Goal: Subscribe to service/newsletter

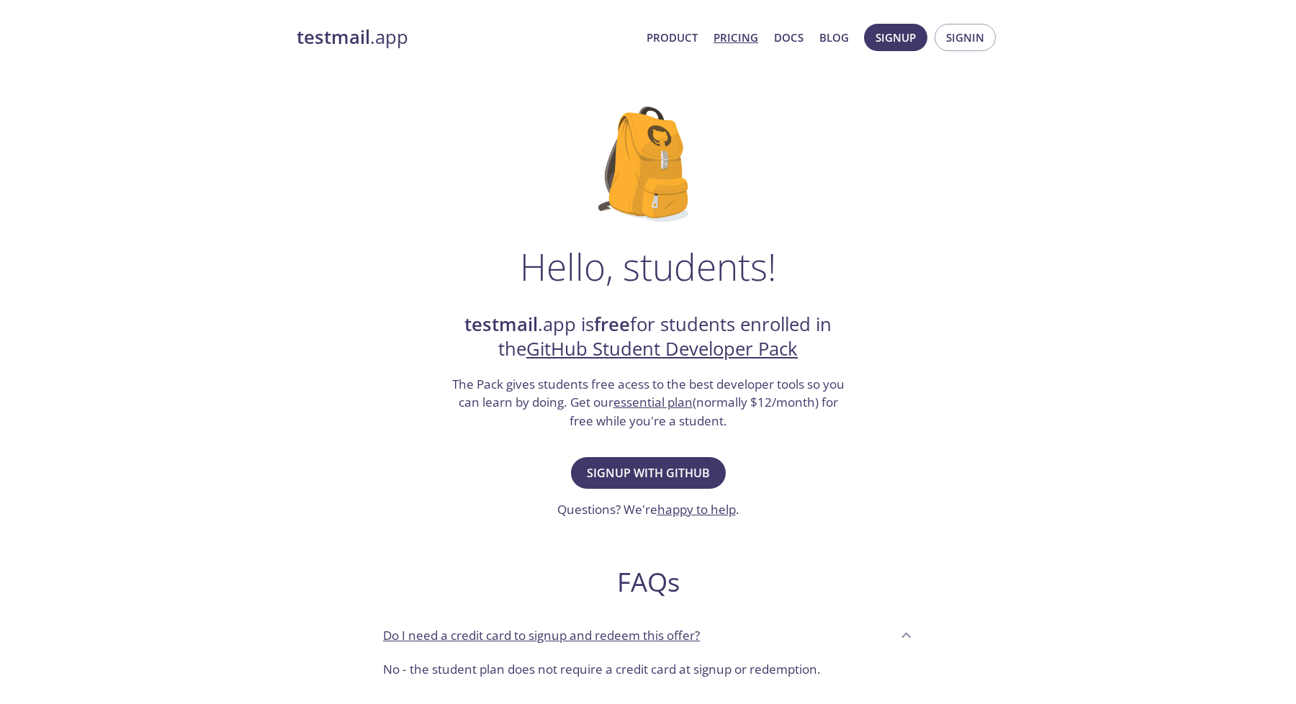
click at [737, 35] on link "Pricing" at bounding box center [736, 37] width 45 height 19
click at [655, 478] on span "Signup with GitHub" at bounding box center [648, 473] width 123 height 20
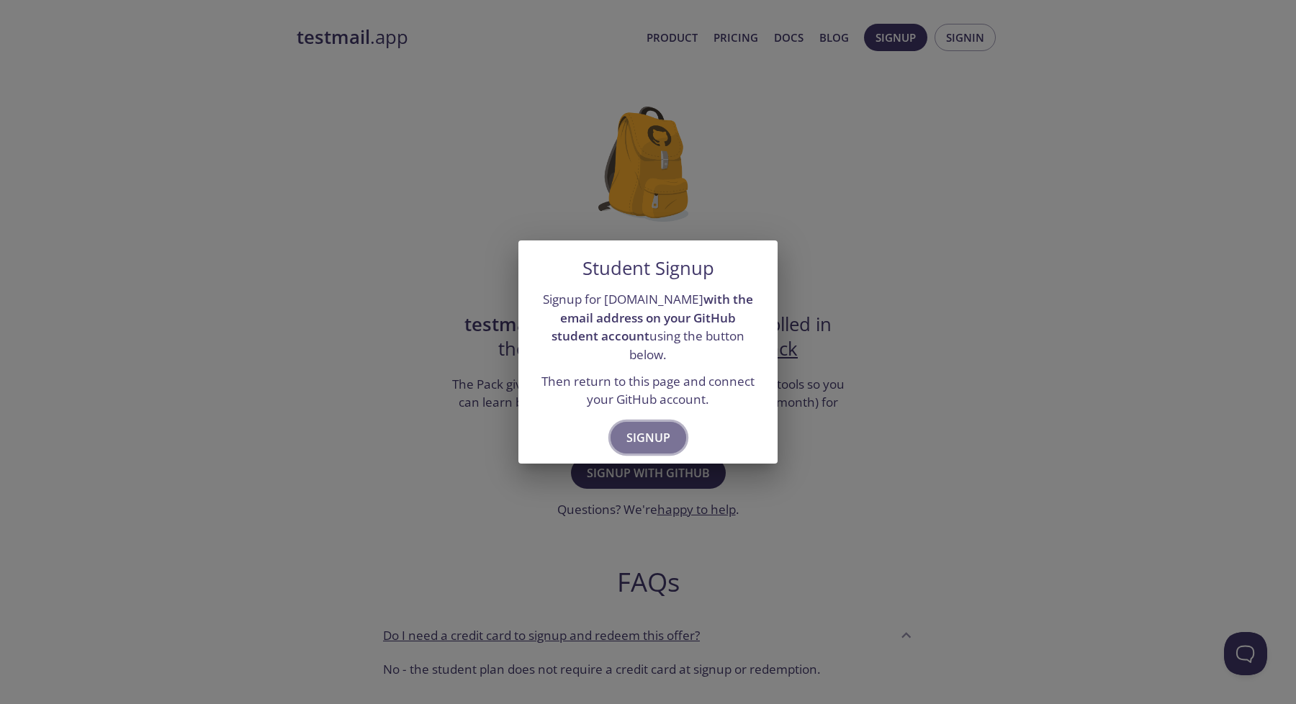
click at [653, 434] on span "Signup" at bounding box center [649, 438] width 44 height 20
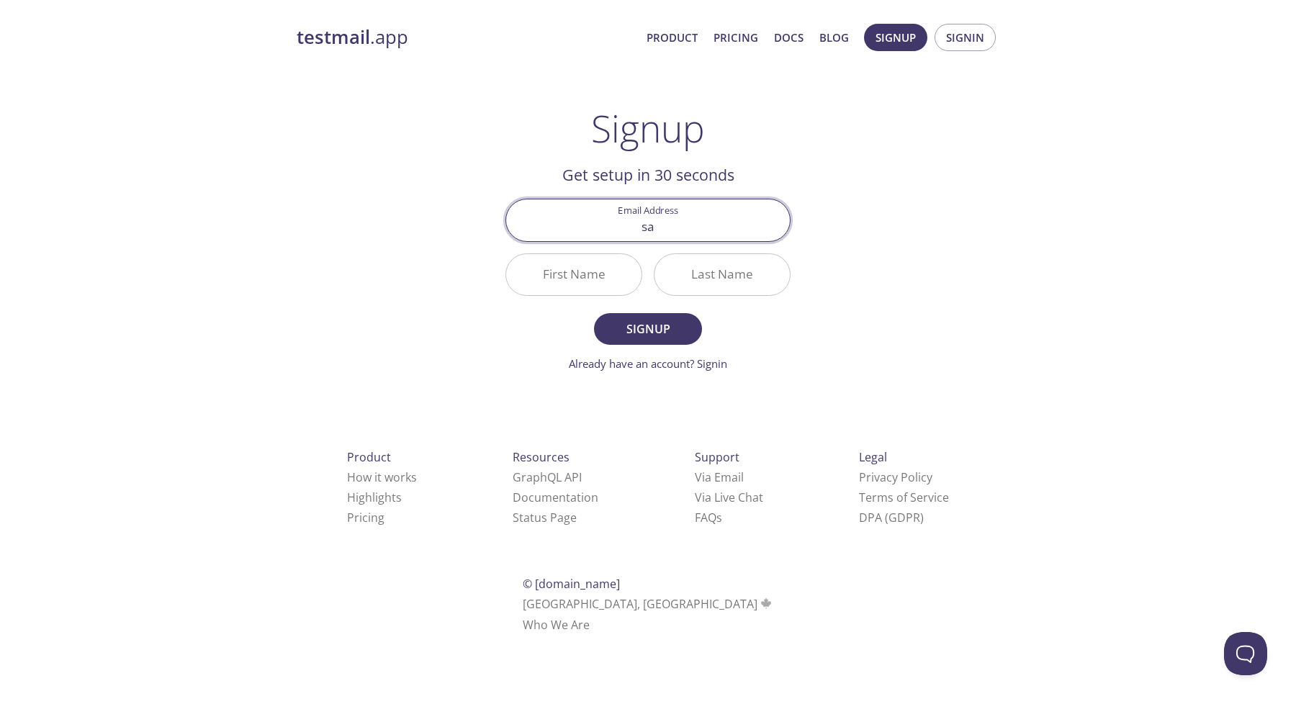
type input "sa"
click at [246, 256] on div "testmail .app Product Pricing Docs Blog Signup Signin Signup Get setup in 30 se…" at bounding box center [648, 344] width 1296 height 661
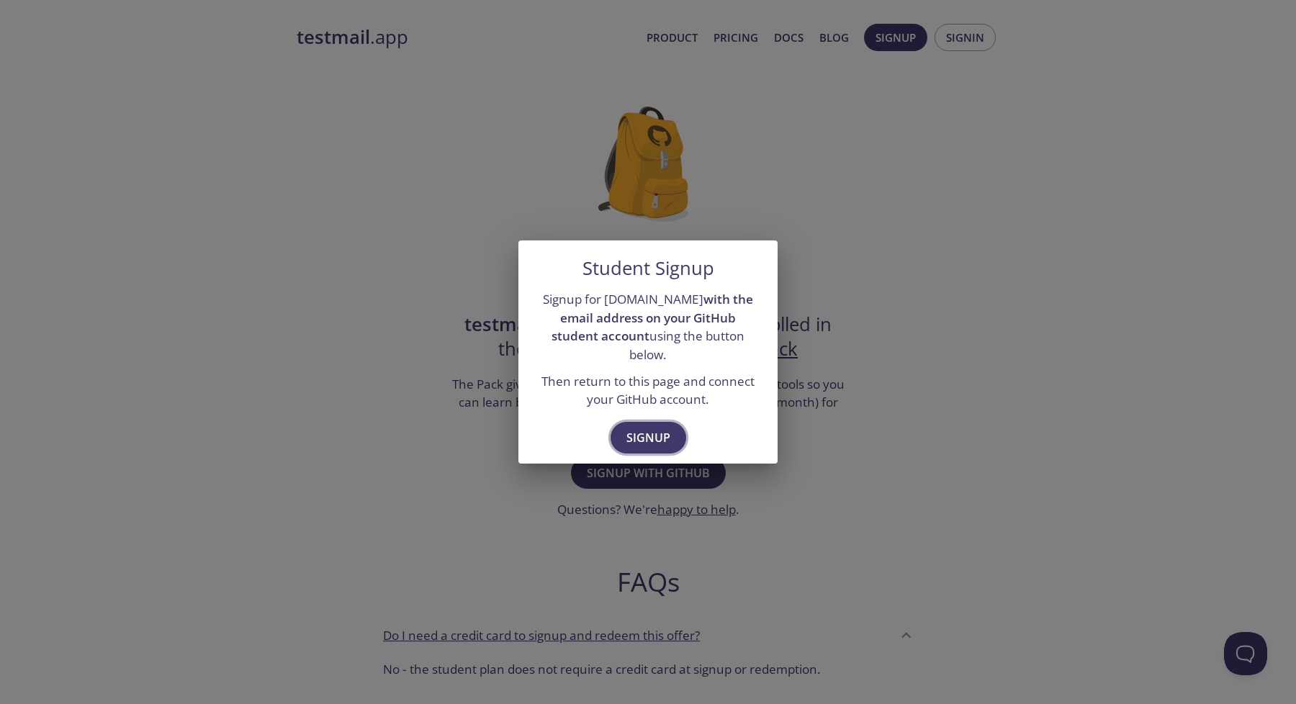
click at [629, 428] on span "Signup" at bounding box center [649, 438] width 44 height 20
click at [650, 429] on span "Signup" at bounding box center [649, 438] width 44 height 20
click at [454, 442] on div "Student Signup Signup for testmail.app with the email address on your GitHub st…" at bounding box center [648, 352] width 1296 height 704
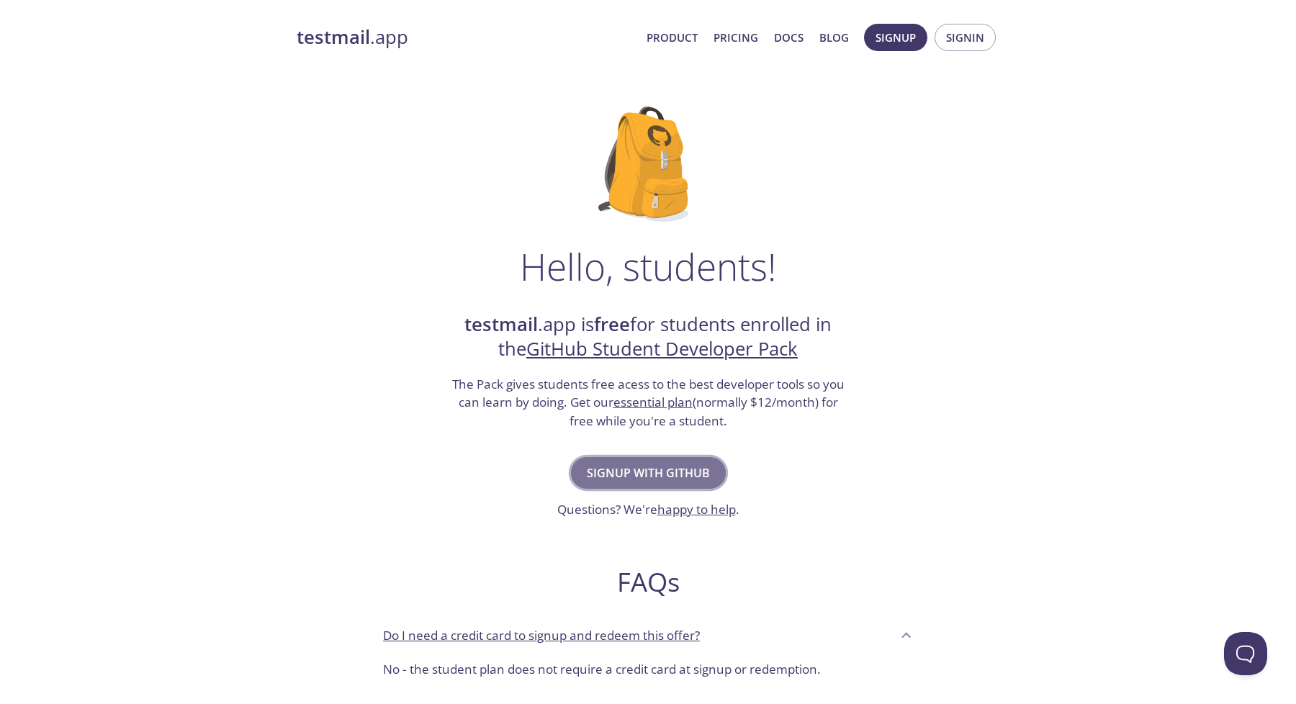
click at [651, 479] on span "Signup with GitHub" at bounding box center [648, 473] width 123 height 20
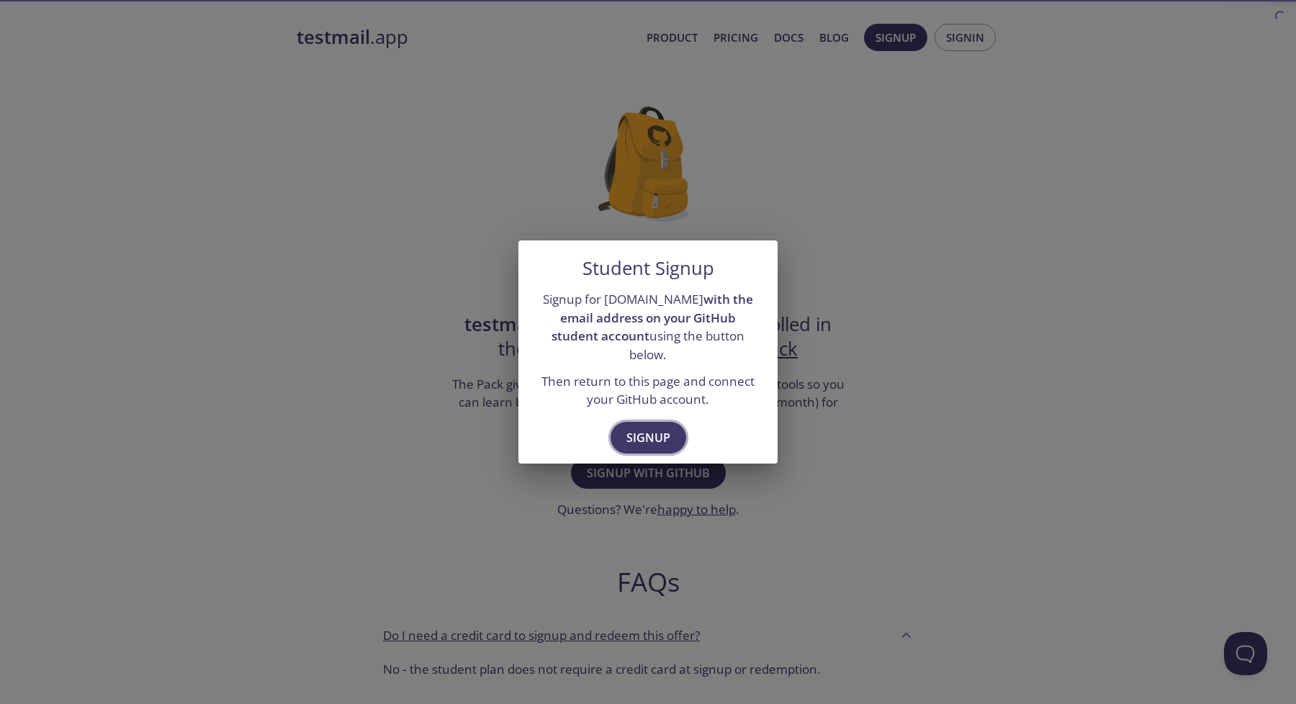
click at [653, 429] on span "Signup" at bounding box center [649, 438] width 44 height 20
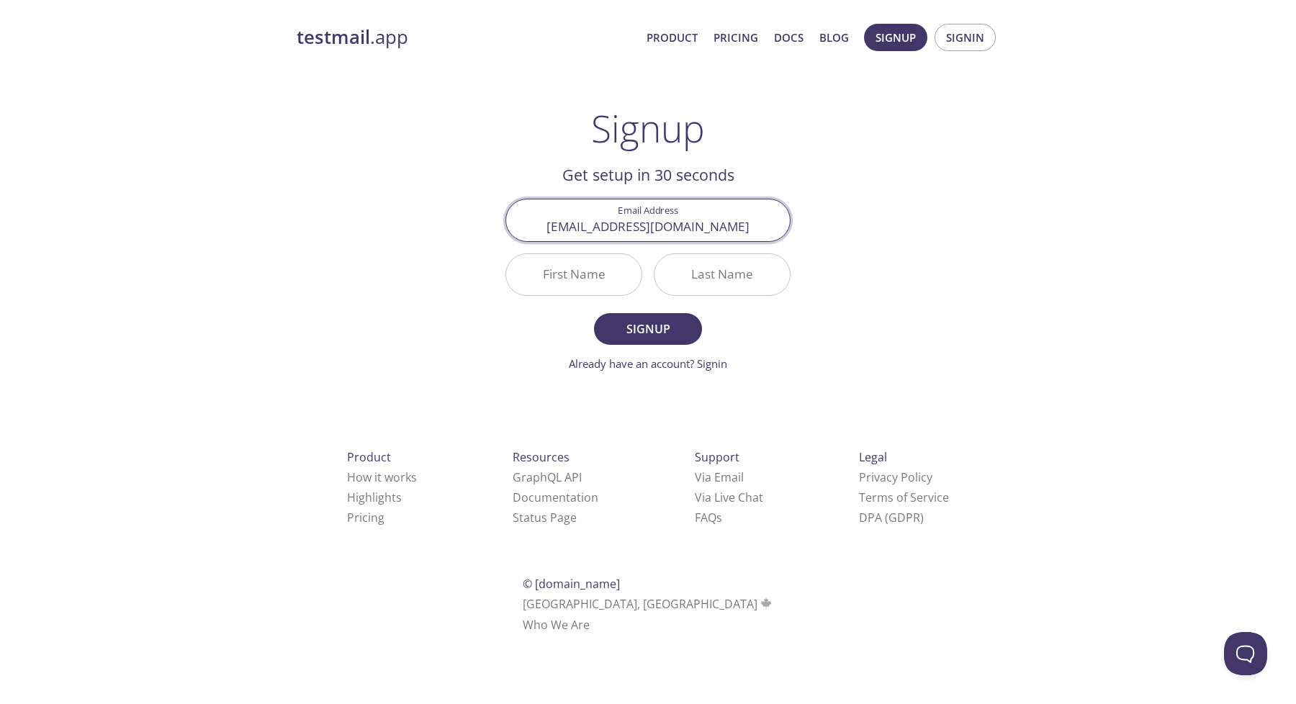
type input "saidulbadhon@gmail.com"
type input "Saidul"
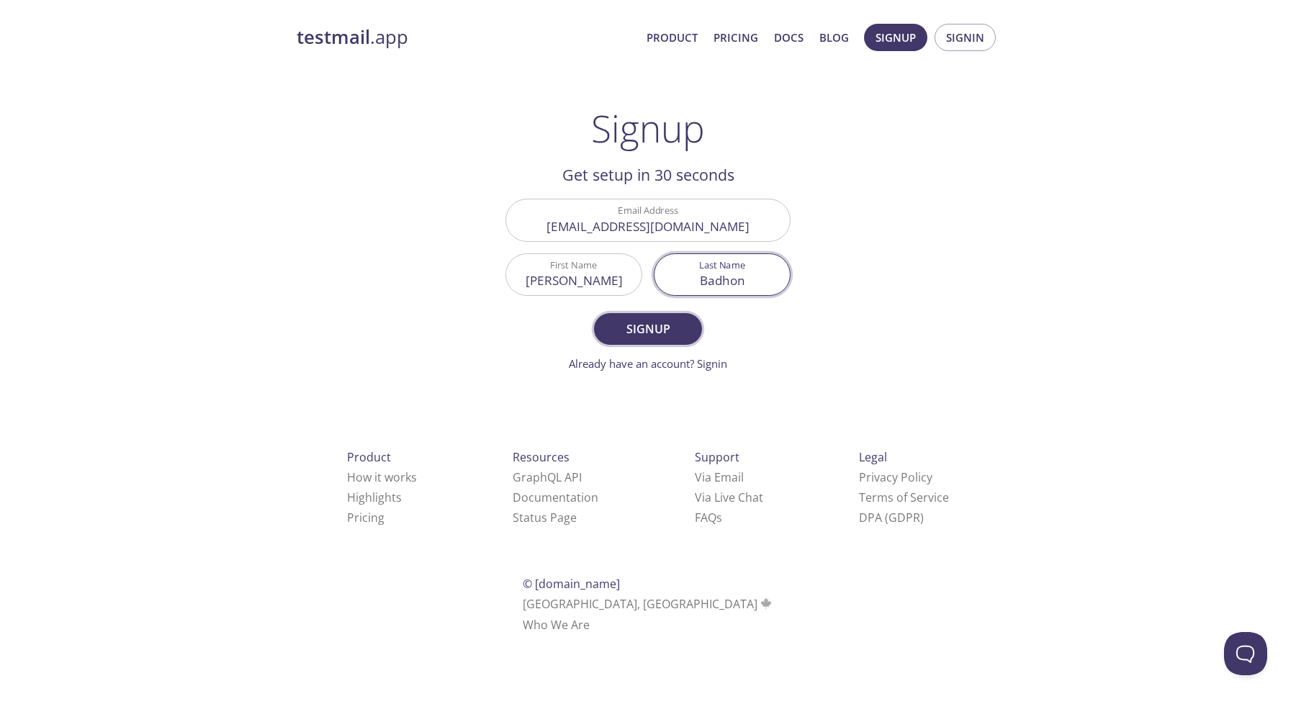
type input "Badhon"
click at [622, 326] on span "Signup" at bounding box center [648, 329] width 76 height 20
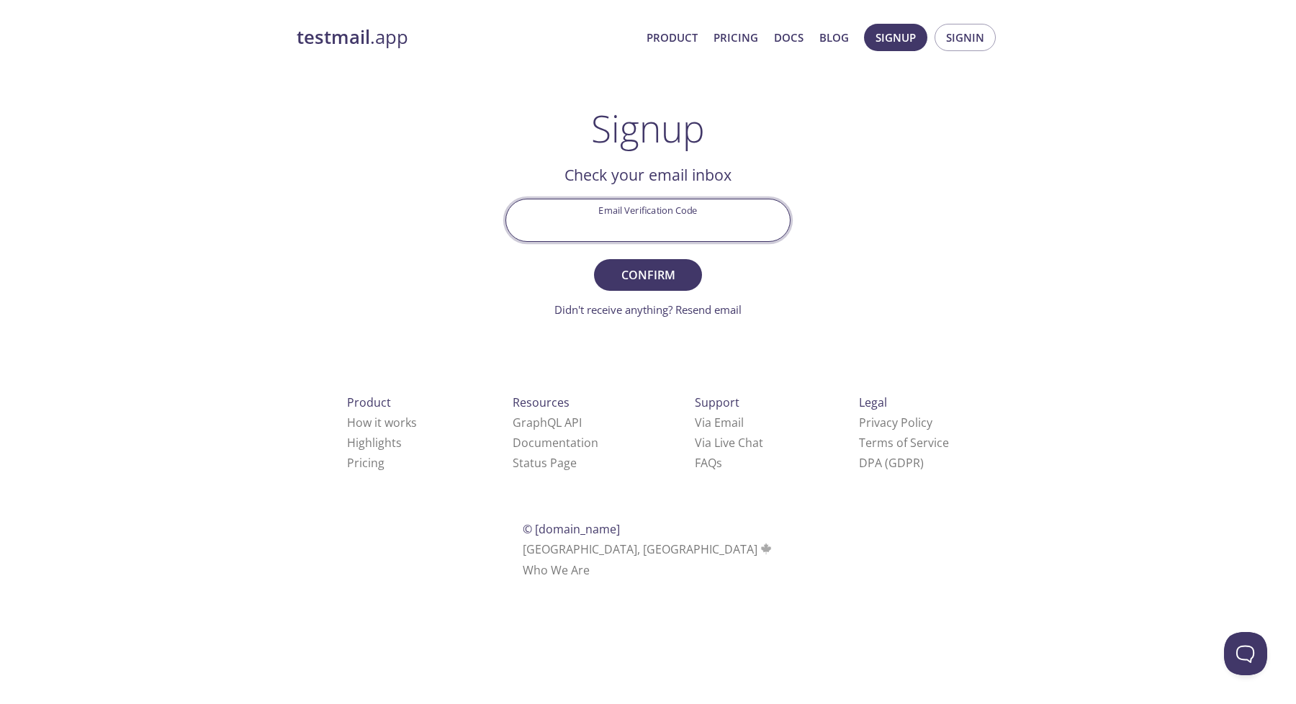
click at [655, 220] on input "Email Verification Code" at bounding box center [648, 220] width 284 height 41
paste input "ALL96UZ"
type input "ALL96UZ"
click at [643, 282] on span "Confirm" at bounding box center [648, 275] width 76 height 20
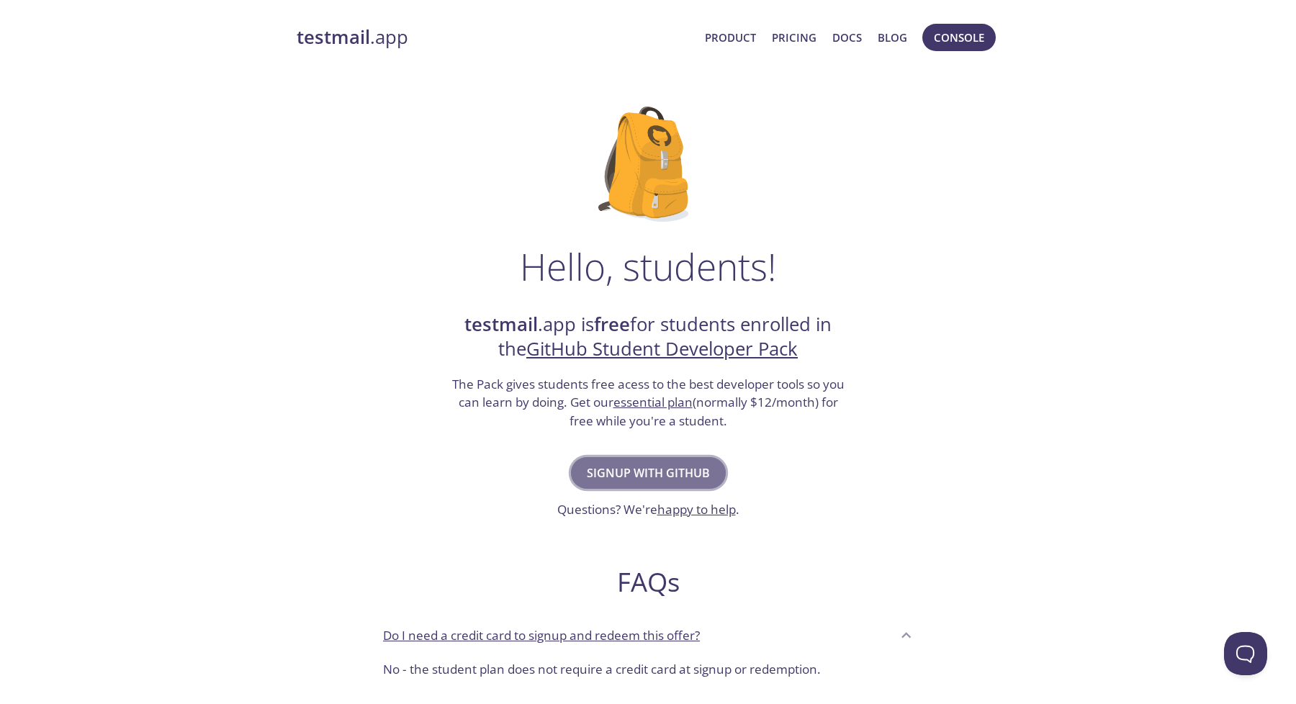
click at [655, 476] on span "Signup with GitHub" at bounding box center [648, 473] width 123 height 20
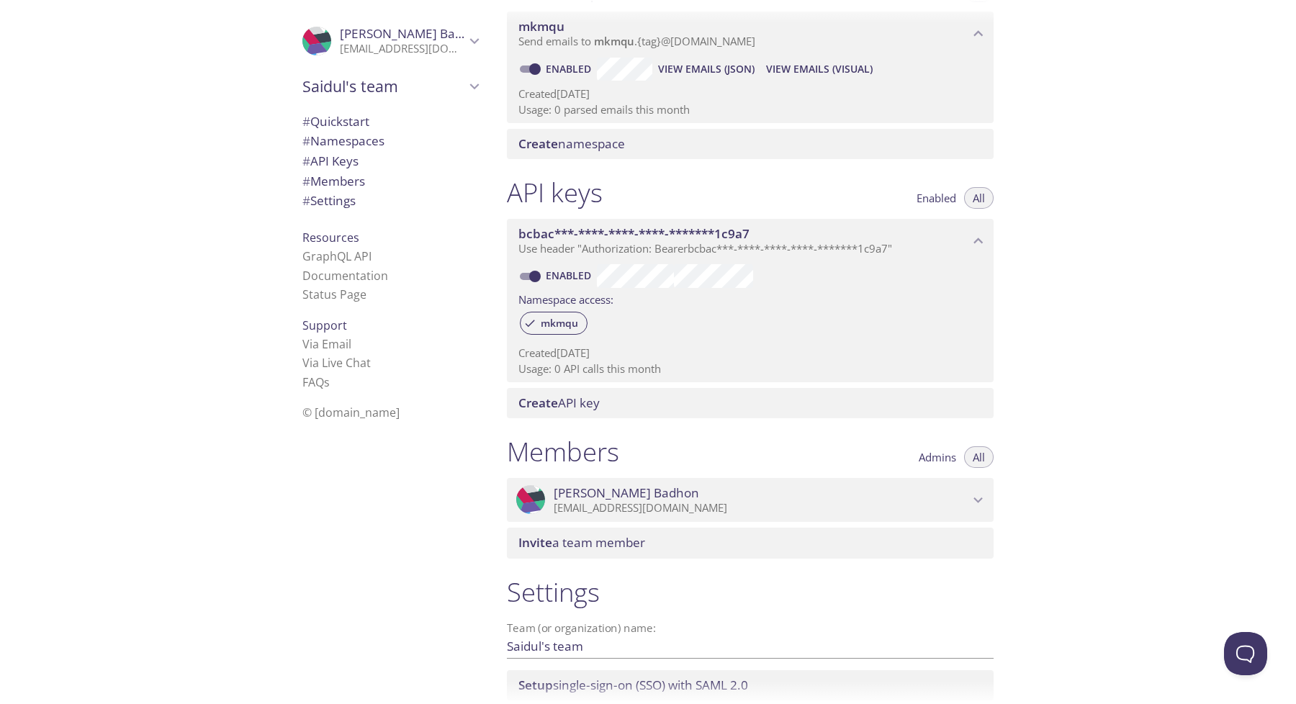
scroll to position [320, 0]
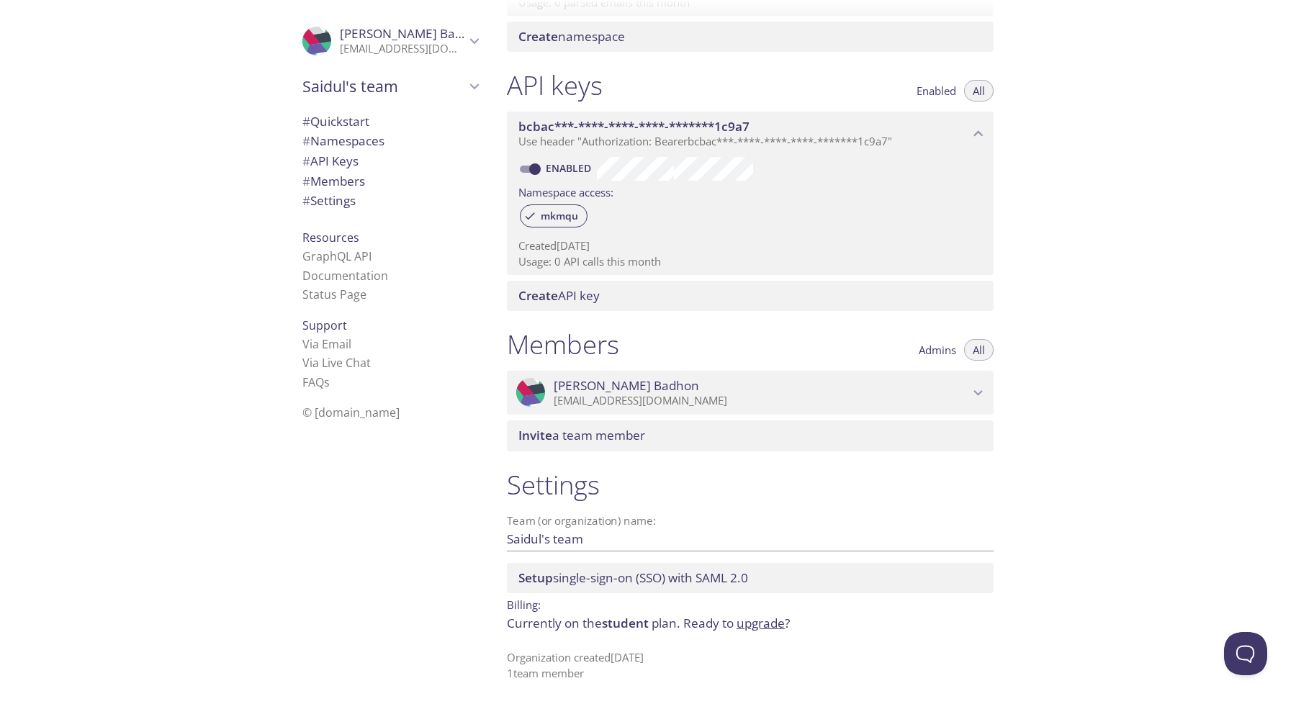
click at [363, 86] on span "Saidul's team" at bounding box center [384, 86] width 163 height 20
click at [359, 301] on link "Status Page" at bounding box center [335, 295] width 64 height 16
click at [375, 34] on span "Saidul Badhon" at bounding box center [412, 33] width 145 height 17
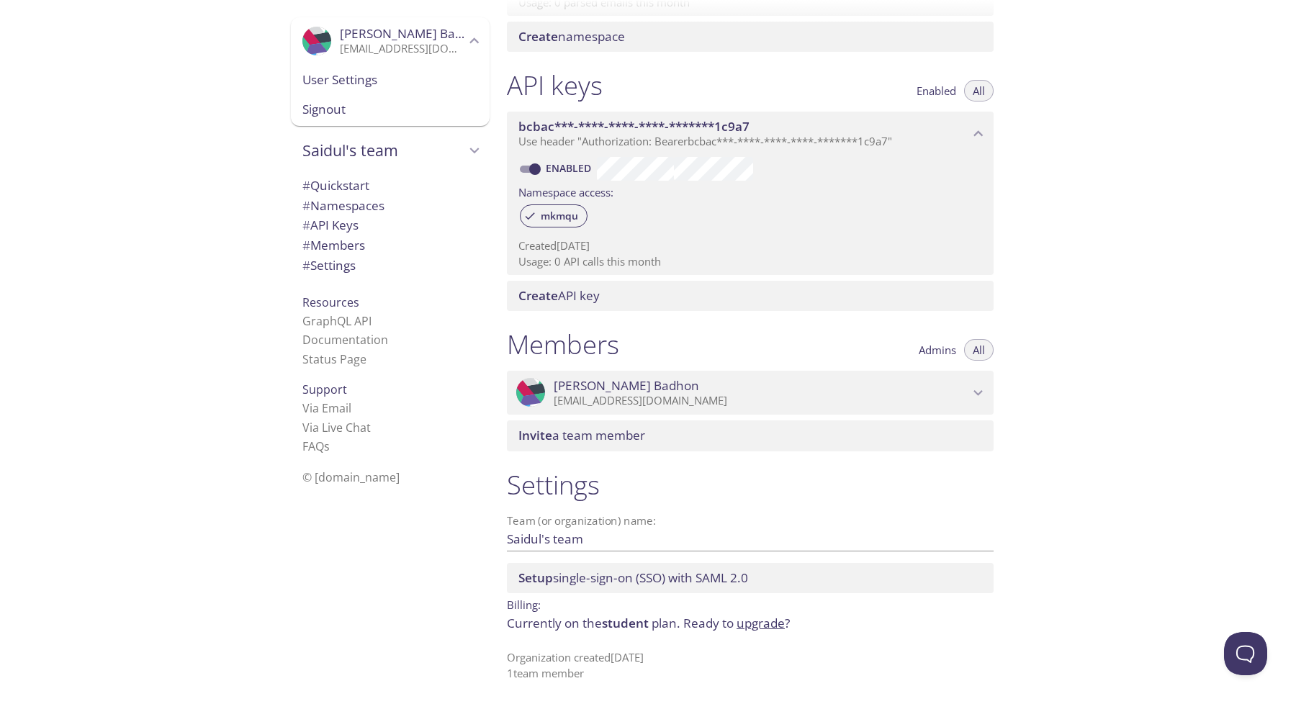
click at [375, 34] on span "Saidul Badhon" at bounding box center [412, 33] width 145 height 17
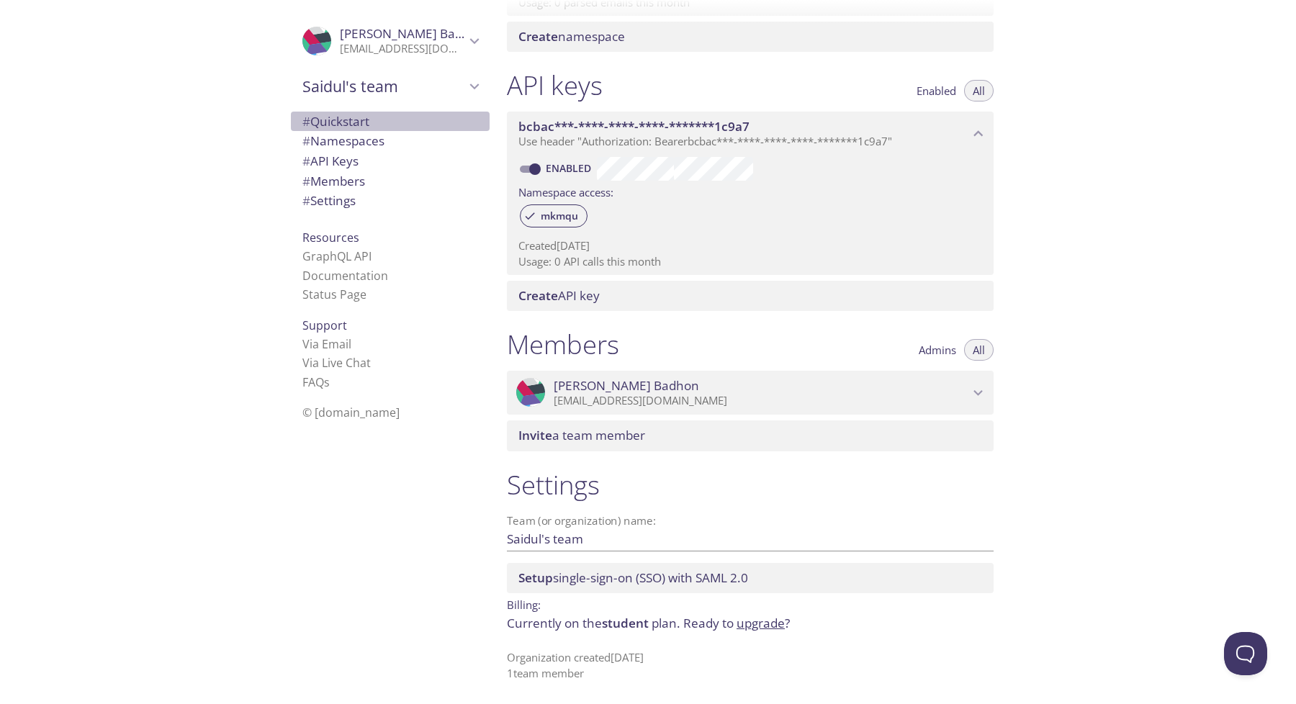
click at [385, 119] on span "# Quickstart" at bounding box center [391, 121] width 176 height 19
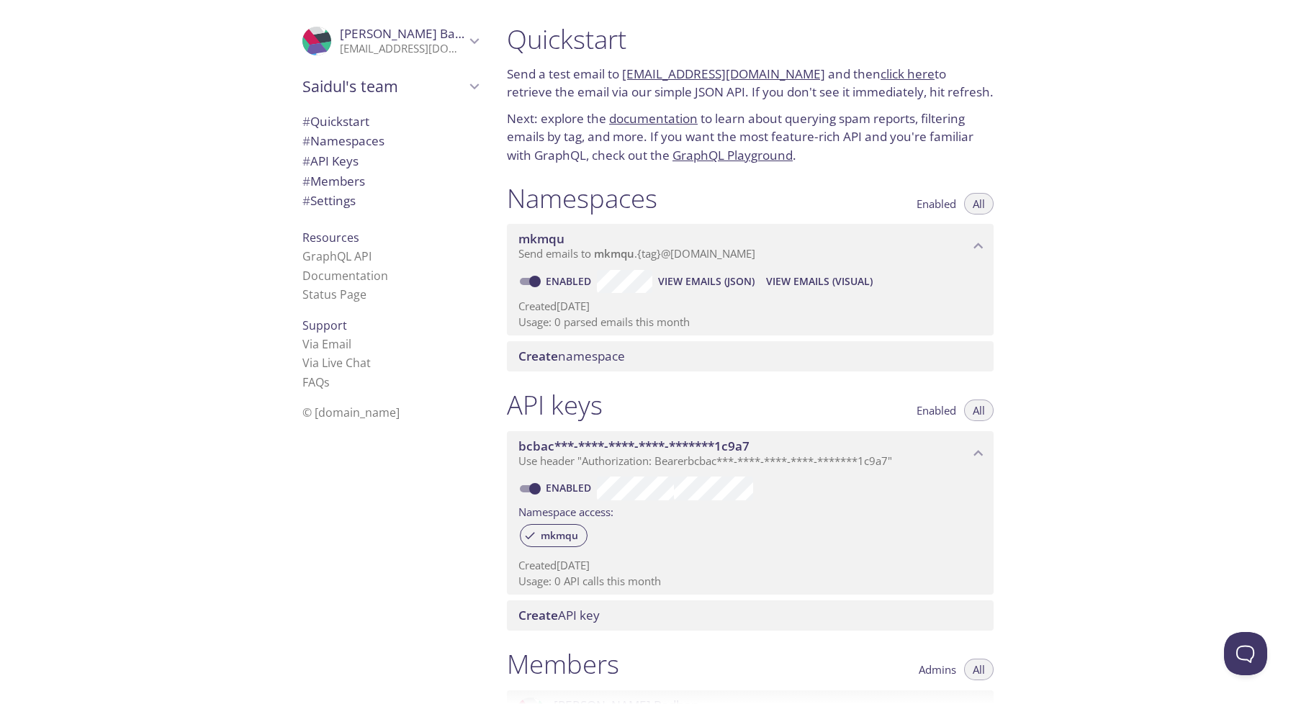
click at [588, 240] on span "mkmqu" at bounding box center [744, 239] width 451 height 16
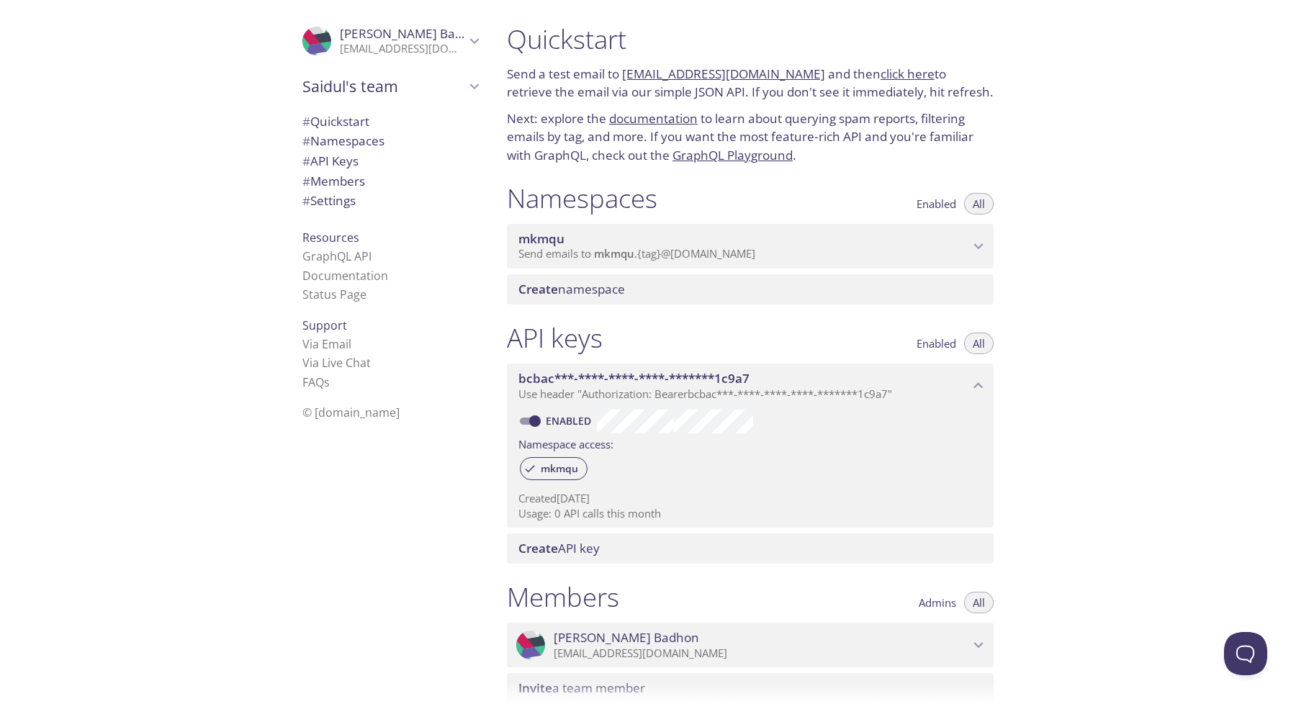
click at [604, 261] on span "mkmqu" at bounding box center [614, 253] width 40 height 14
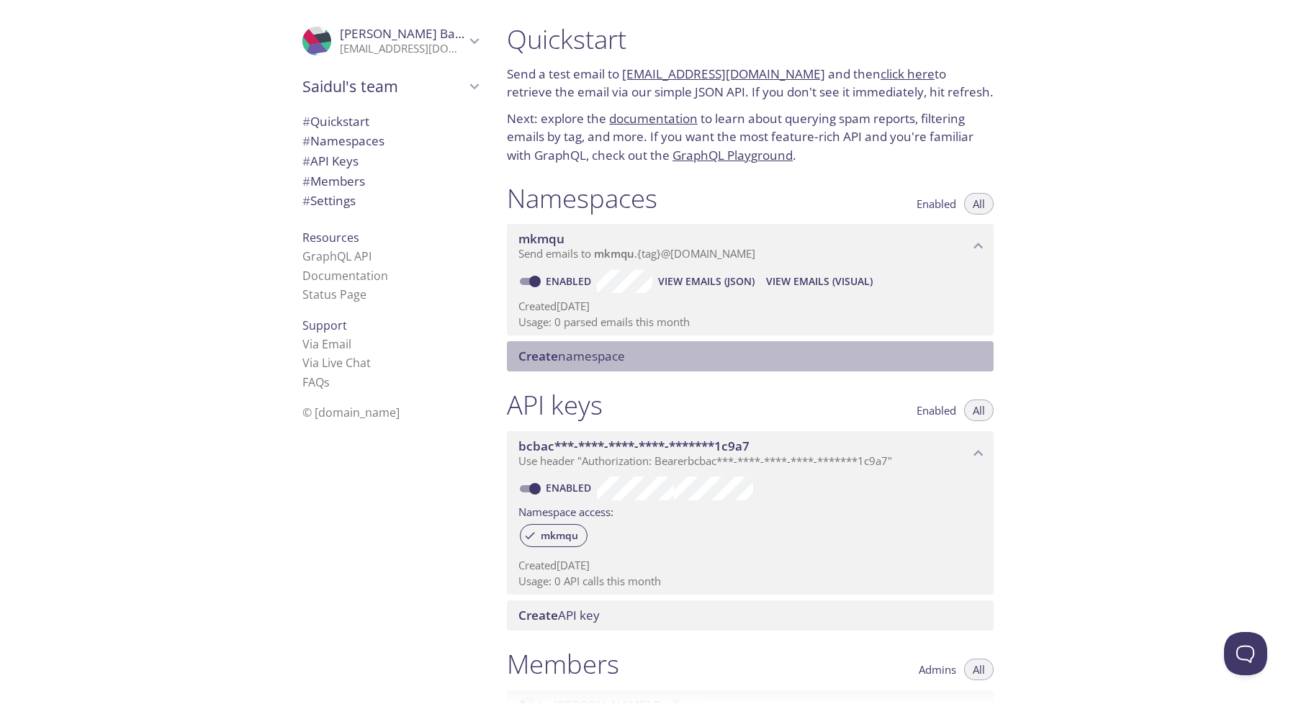
click at [570, 347] on div "Create namespace" at bounding box center [750, 356] width 487 height 30
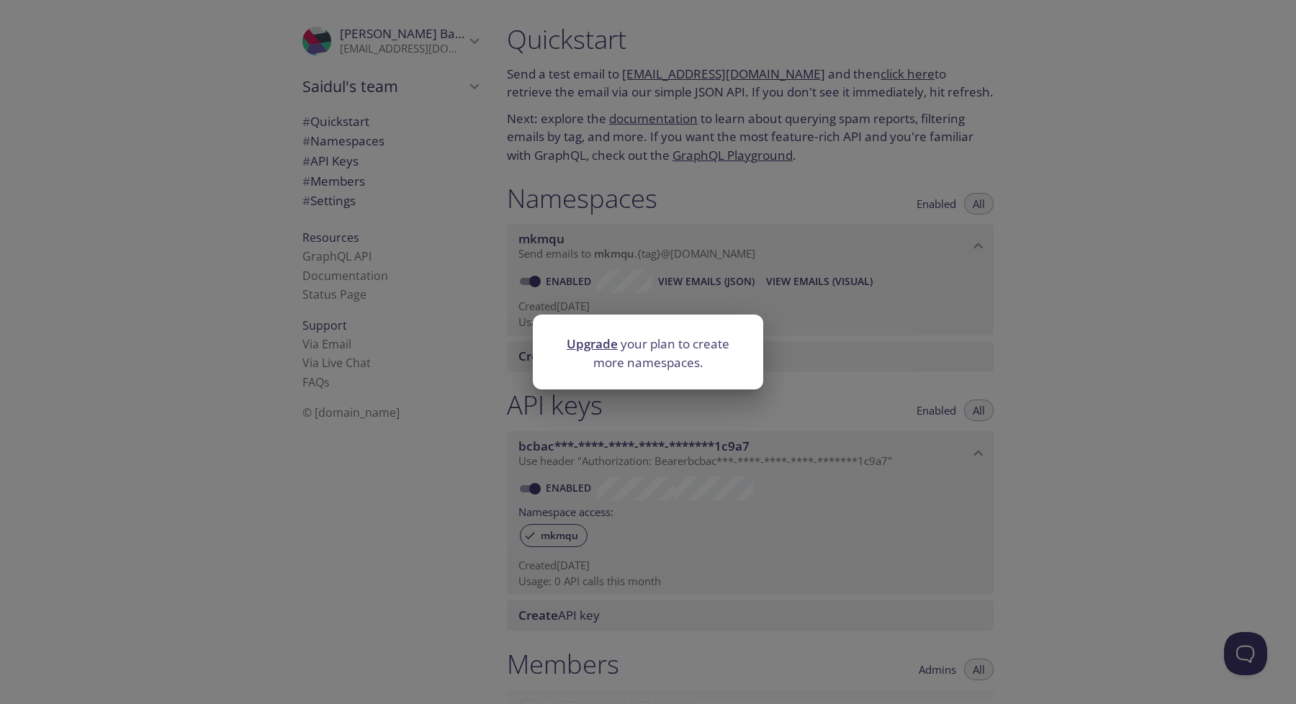
click at [589, 345] on link "Upgrade" at bounding box center [592, 344] width 51 height 17
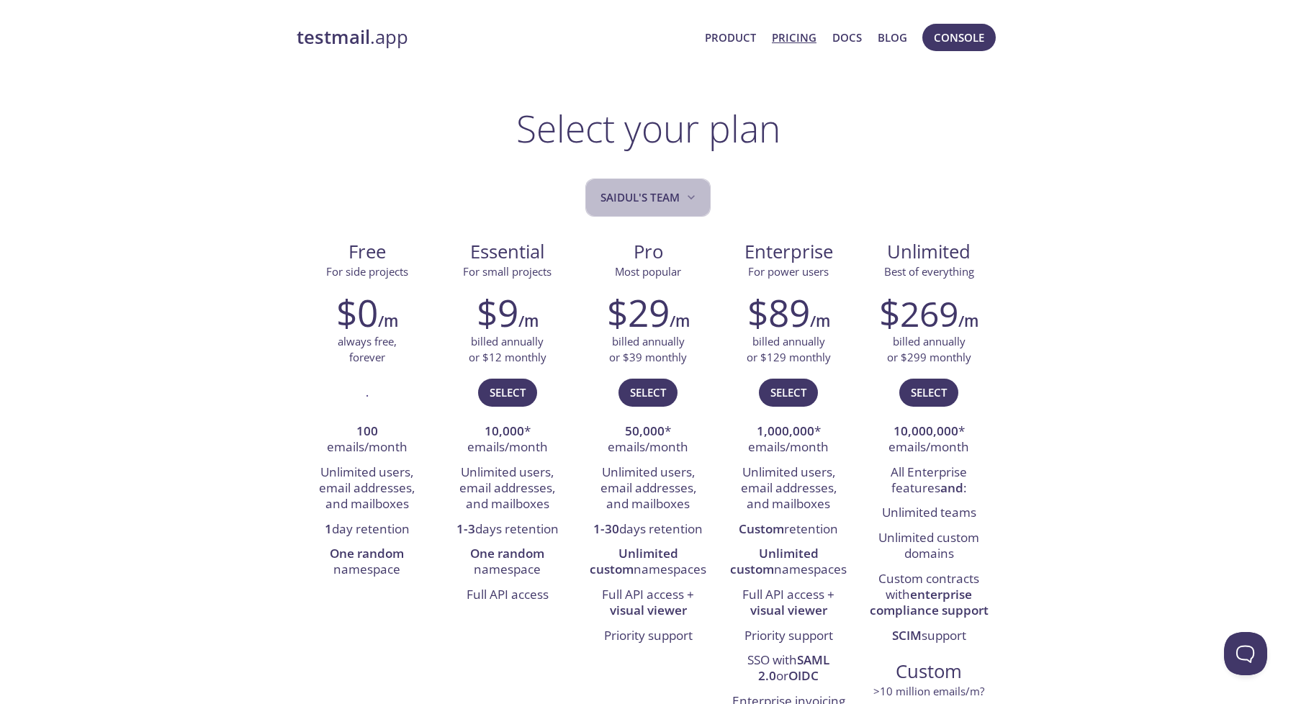
click at [668, 199] on span "Saidul's team" at bounding box center [650, 197] width 98 height 19
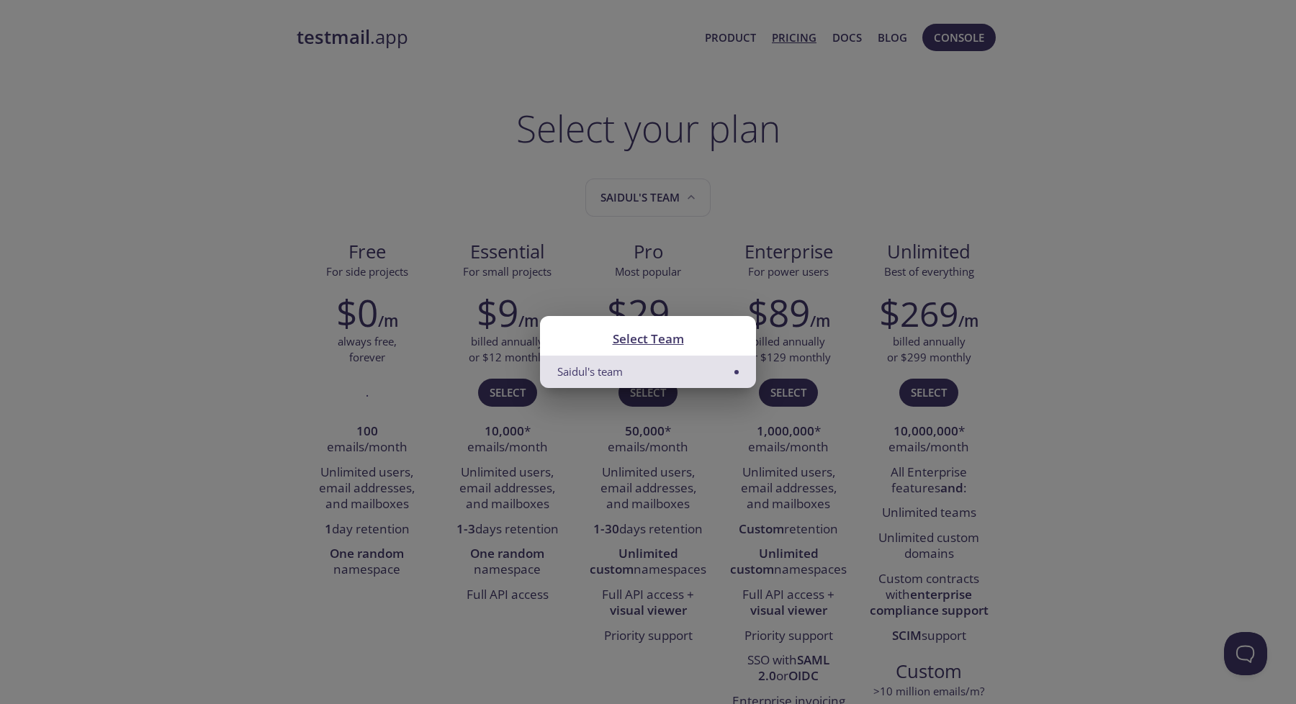
click at [668, 196] on div "Select Team Saidul's team" at bounding box center [648, 352] width 1296 height 704
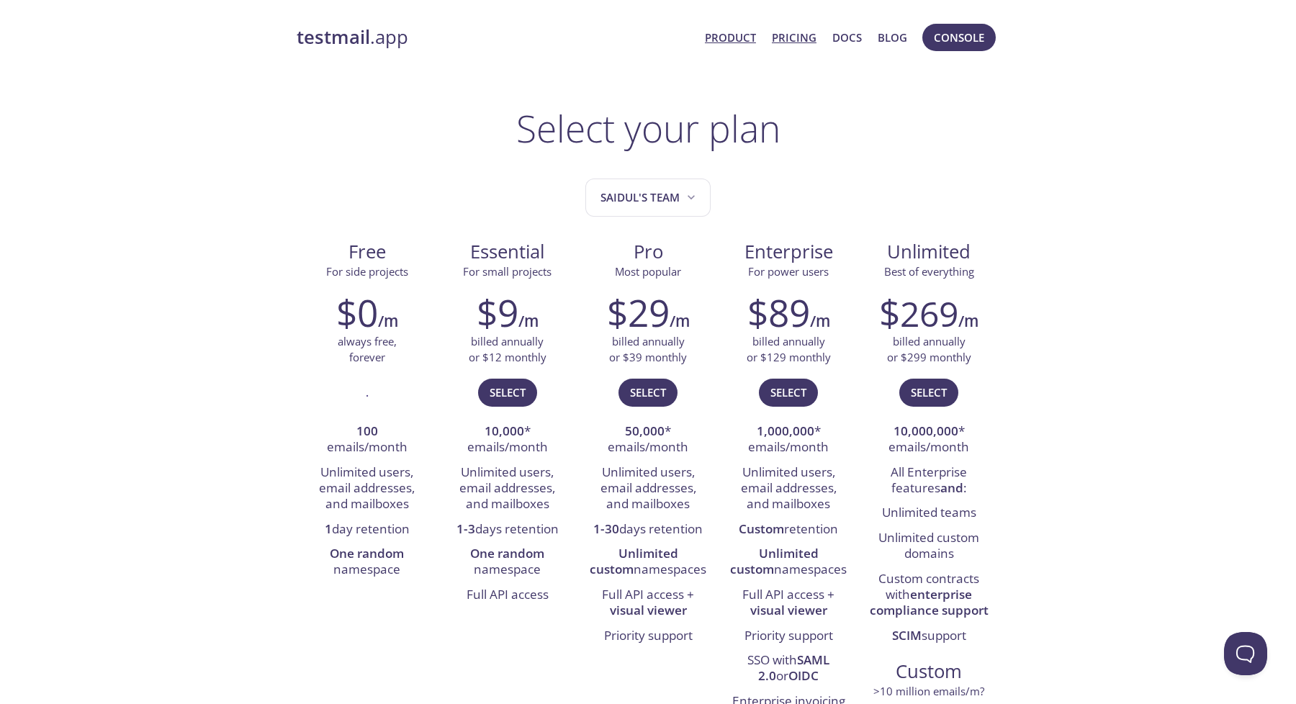
click at [739, 42] on link "Product" at bounding box center [730, 37] width 51 height 19
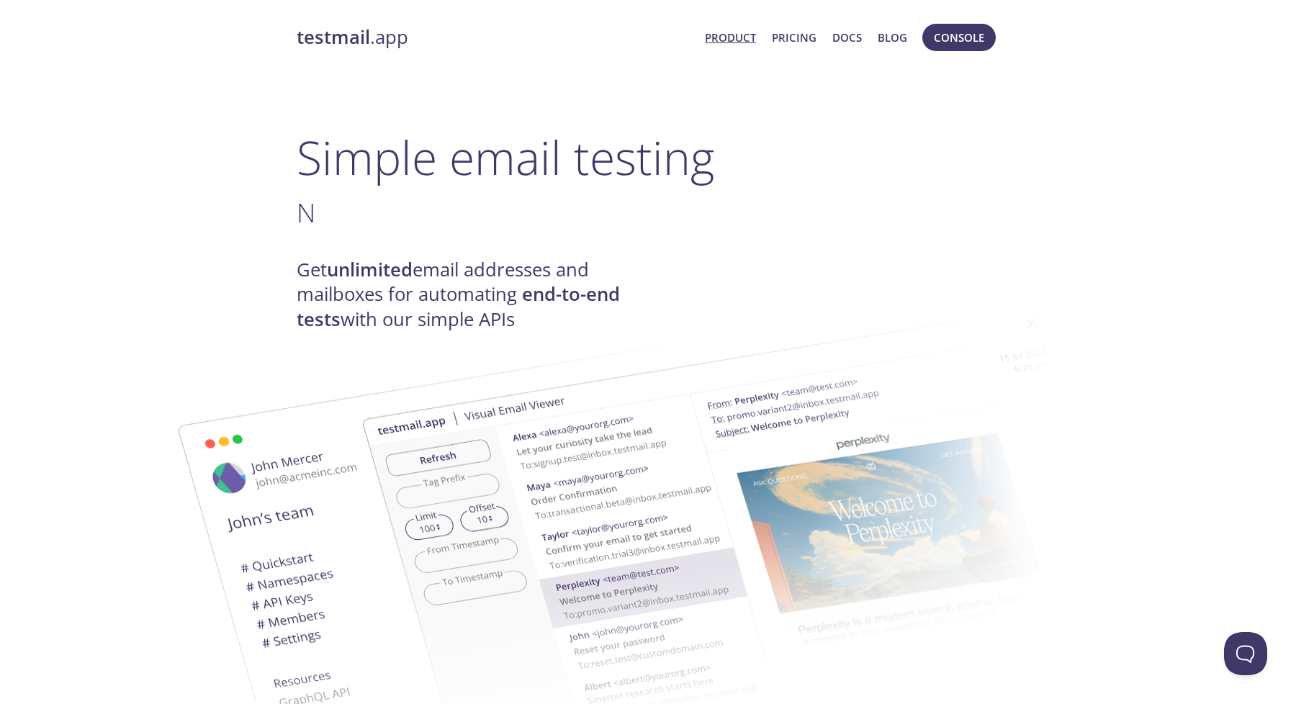
click at [845, 48] on span "Product Pricing Docs Blog" at bounding box center [806, 37] width 218 height 35
click at [977, 36] on span "Console" at bounding box center [959, 37] width 50 height 19
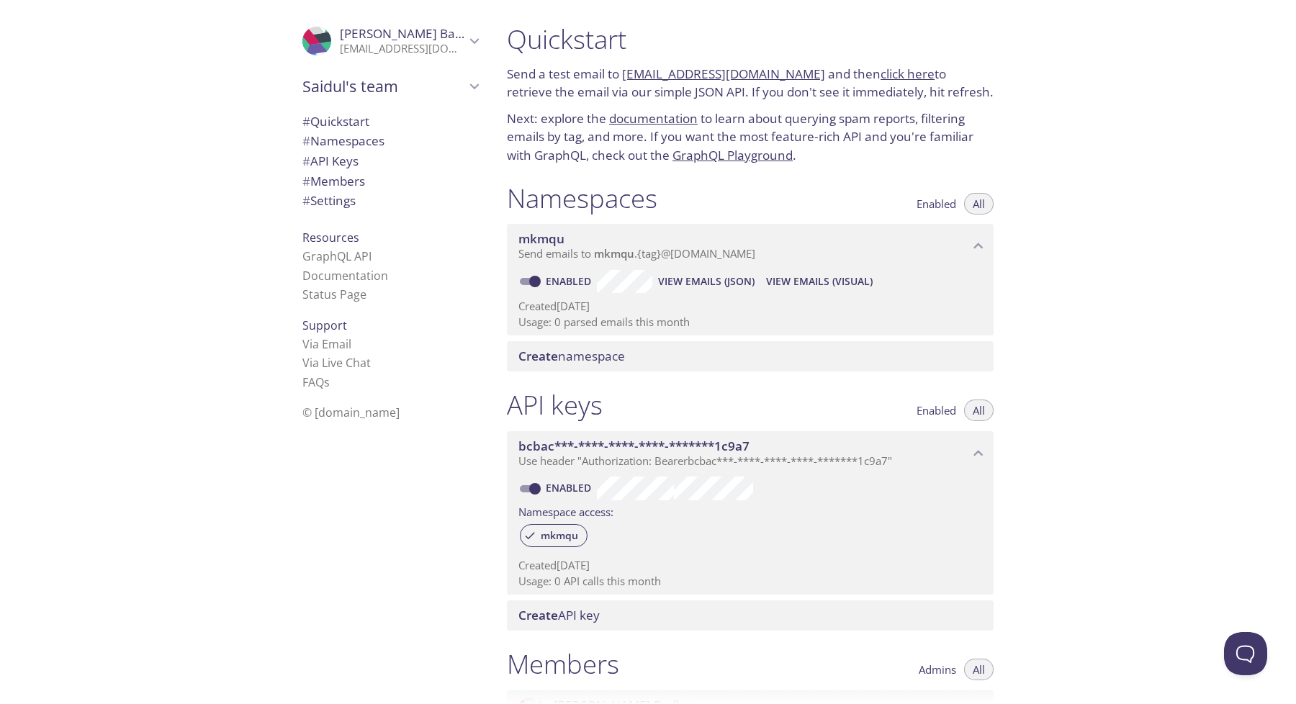
click at [632, 248] on span "mkmqu" at bounding box center [614, 253] width 40 height 14
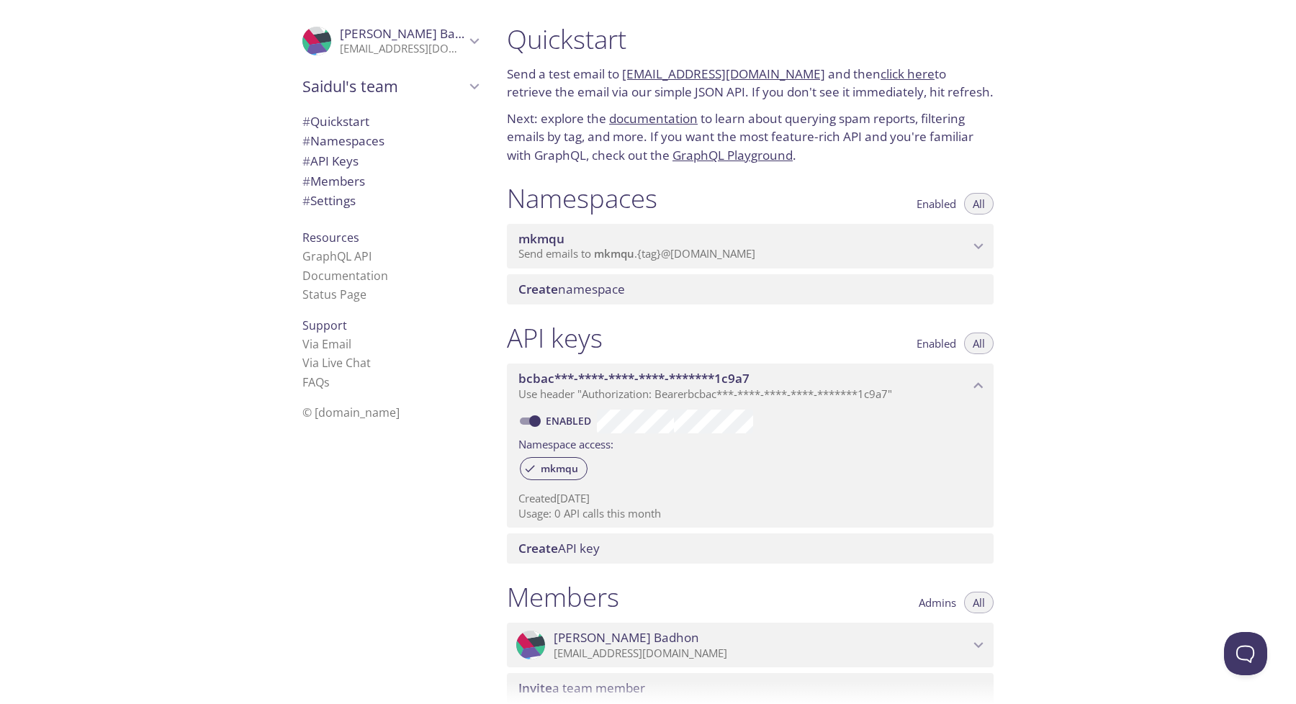
click at [637, 248] on span "Send emails to mkmqu . {tag} @[DOMAIN_NAME]" at bounding box center [637, 253] width 237 height 14
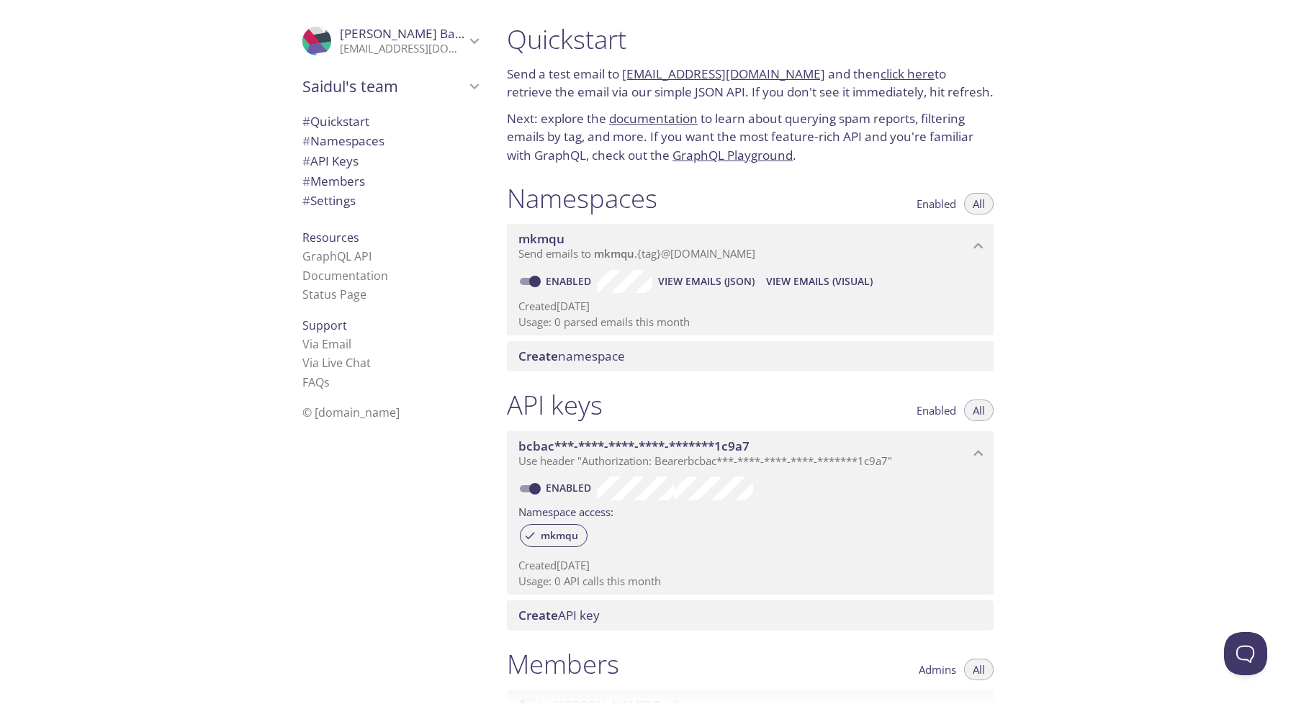
click at [622, 313] on p "Created 19 Aug 2025" at bounding box center [751, 306] width 464 height 15
click at [717, 283] on span "View Emails (JSON)" at bounding box center [706, 281] width 97 height 17
click at [800, 284] on span "View Emails (Visual)" at bounding box center [819, 281] width 107 height 17
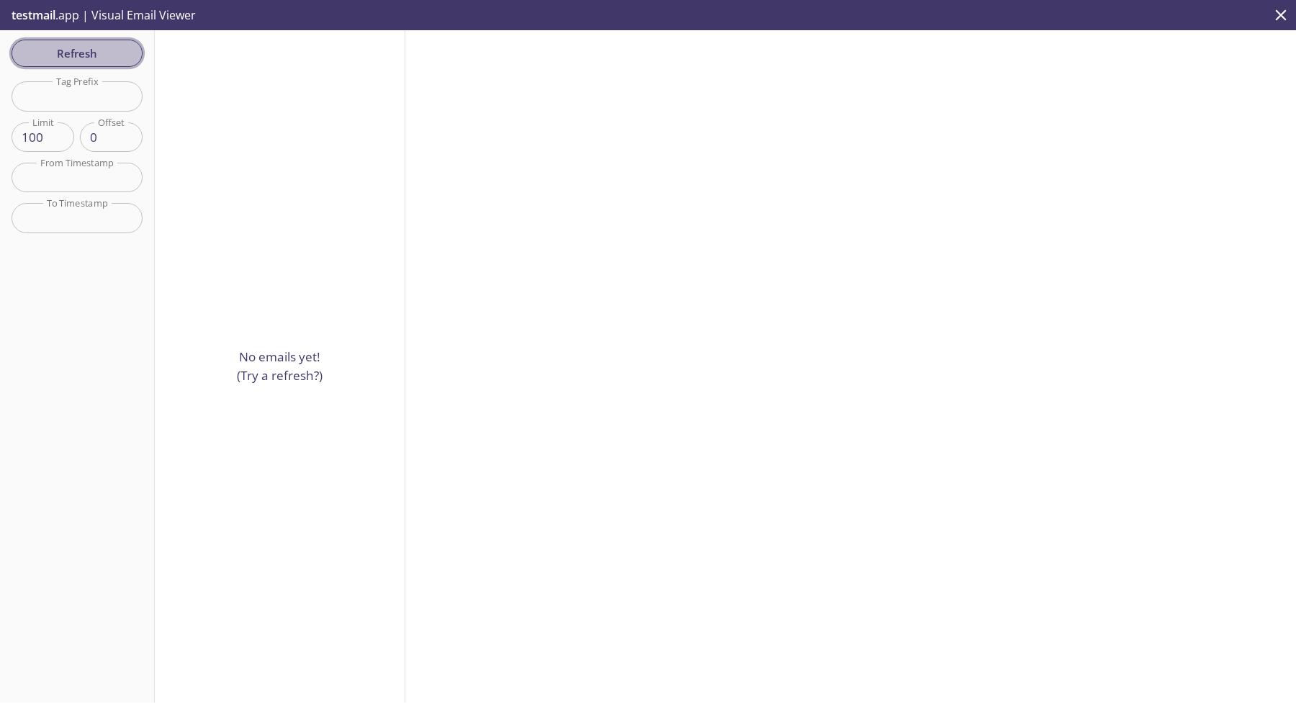
click at [111, 61] on span "Refresh" at bounding box center [77, 53] width 108 height 19
click at [1265, 18] on div "testmail .app | Visual Email Viewer" at bounding box center [648, 15] width 1296 height 30
click at [1283, 9] on icon "close" at bounding box center [1281, 15] width 19 height 19
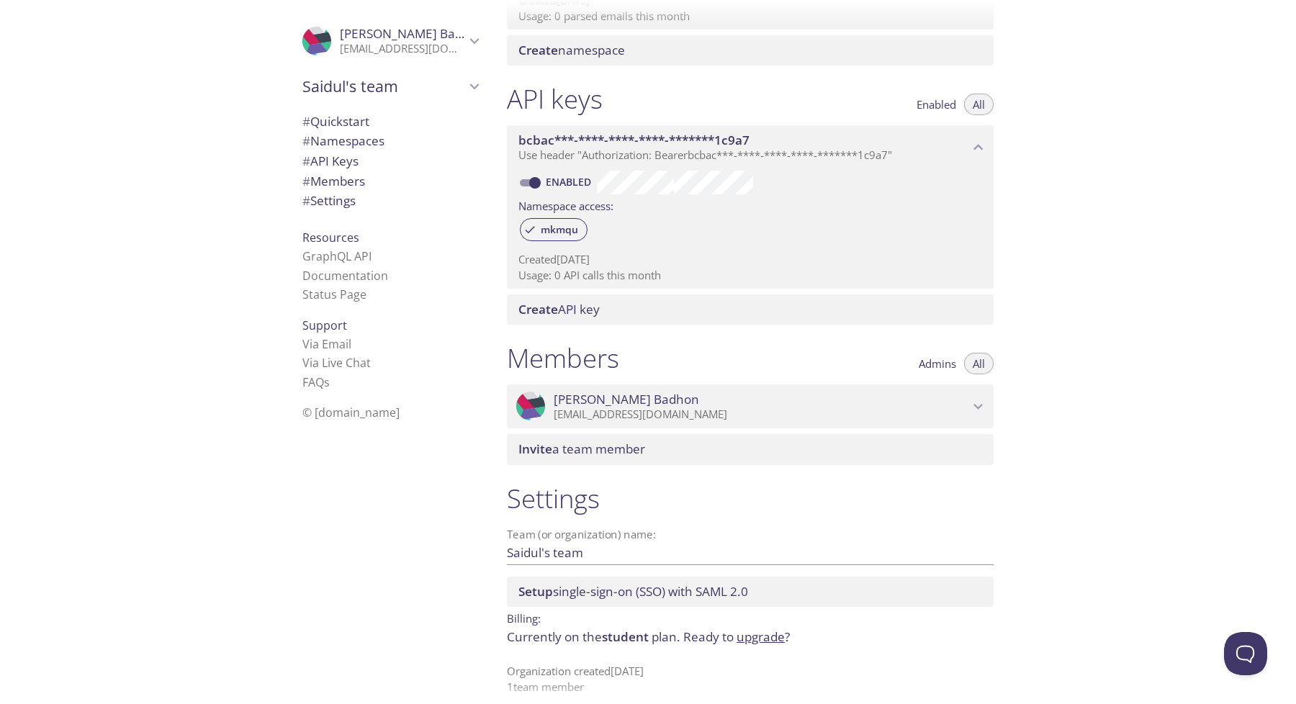
scroll to position [320, 0]
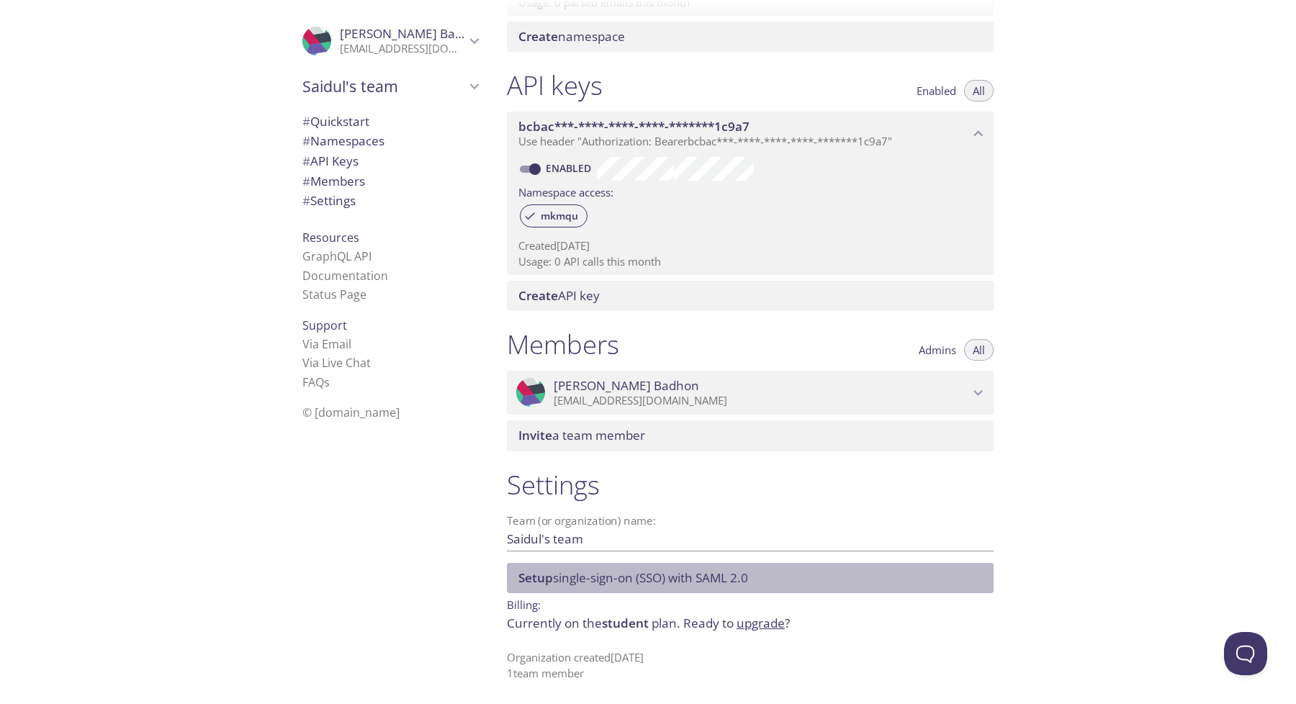
click at [637, 584] on span "Setup single-sign-on (SSO) with SAML 2.0" at bounding box center [634, 578] width 230 height 17
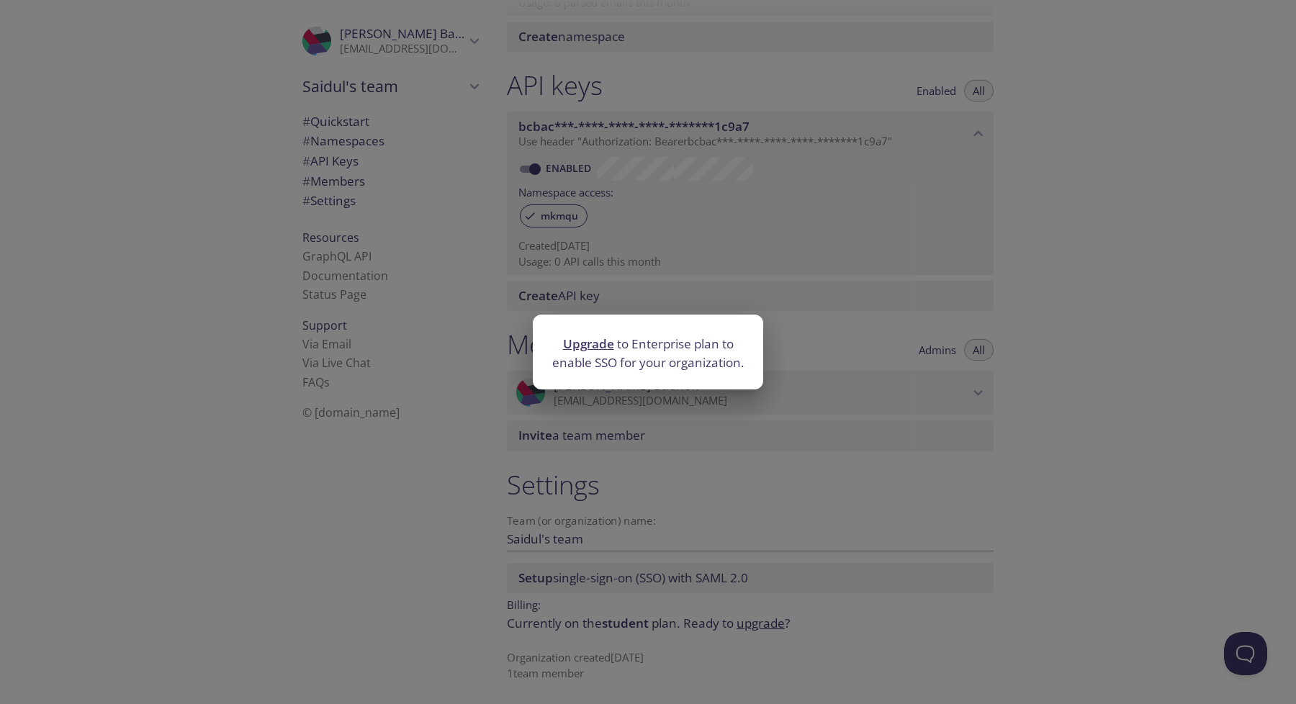
click at [593, 349] on link "Upgrade" at bounding box center [588, 344] width 51 height 17
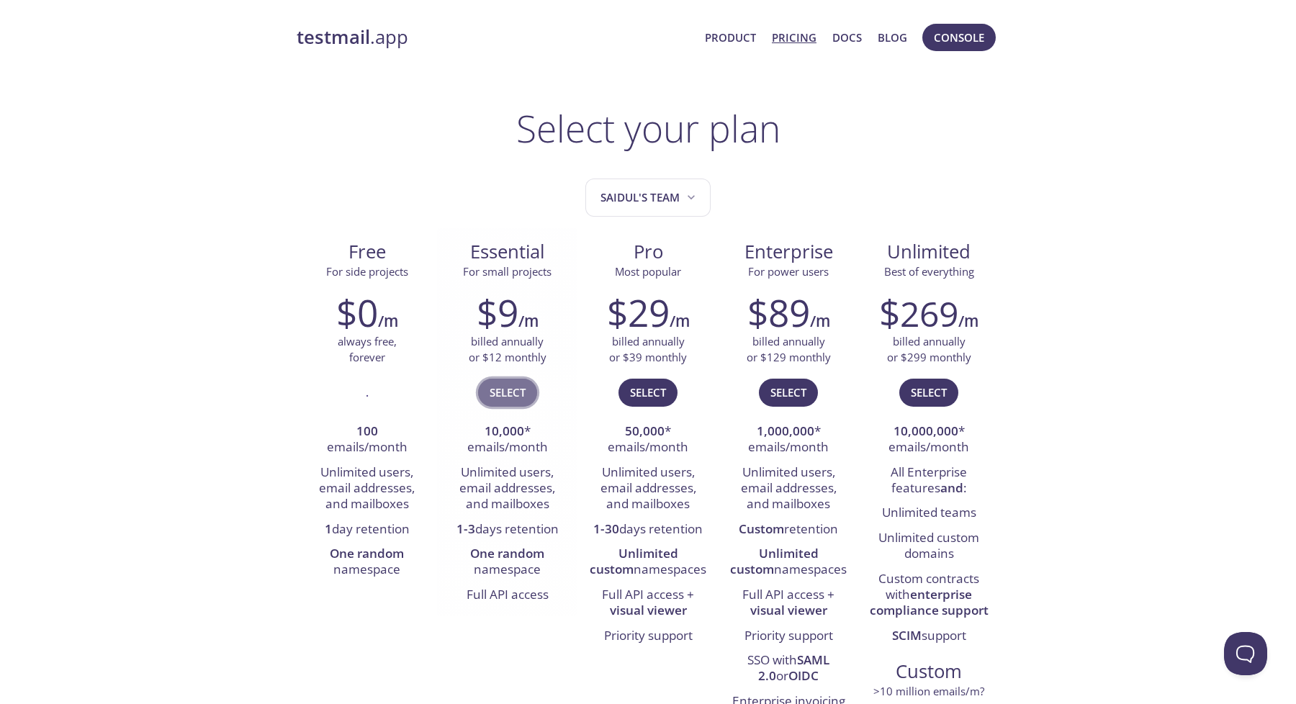
click at [514, 396] on span "Select" at bounding box center [508, 392] width 36 height 19
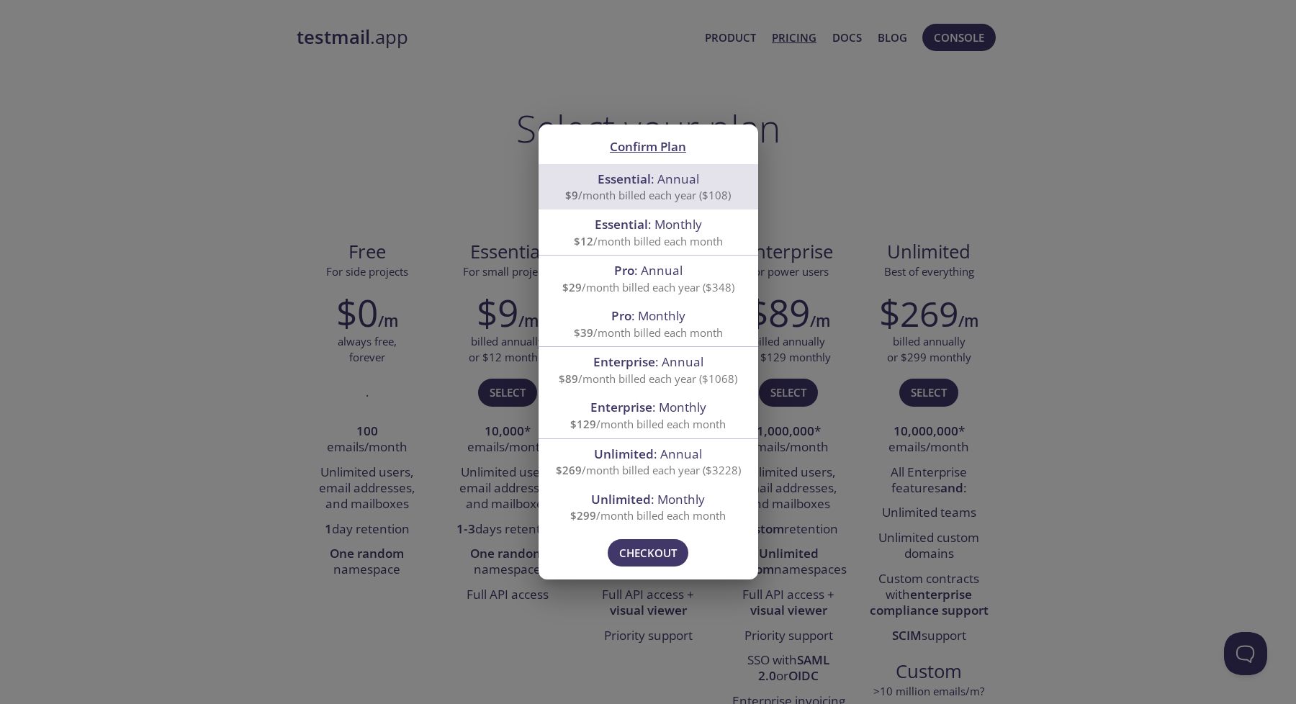
click at [619, 225] on span "Essential" at bounding box center [621, 224] width 53 height 17
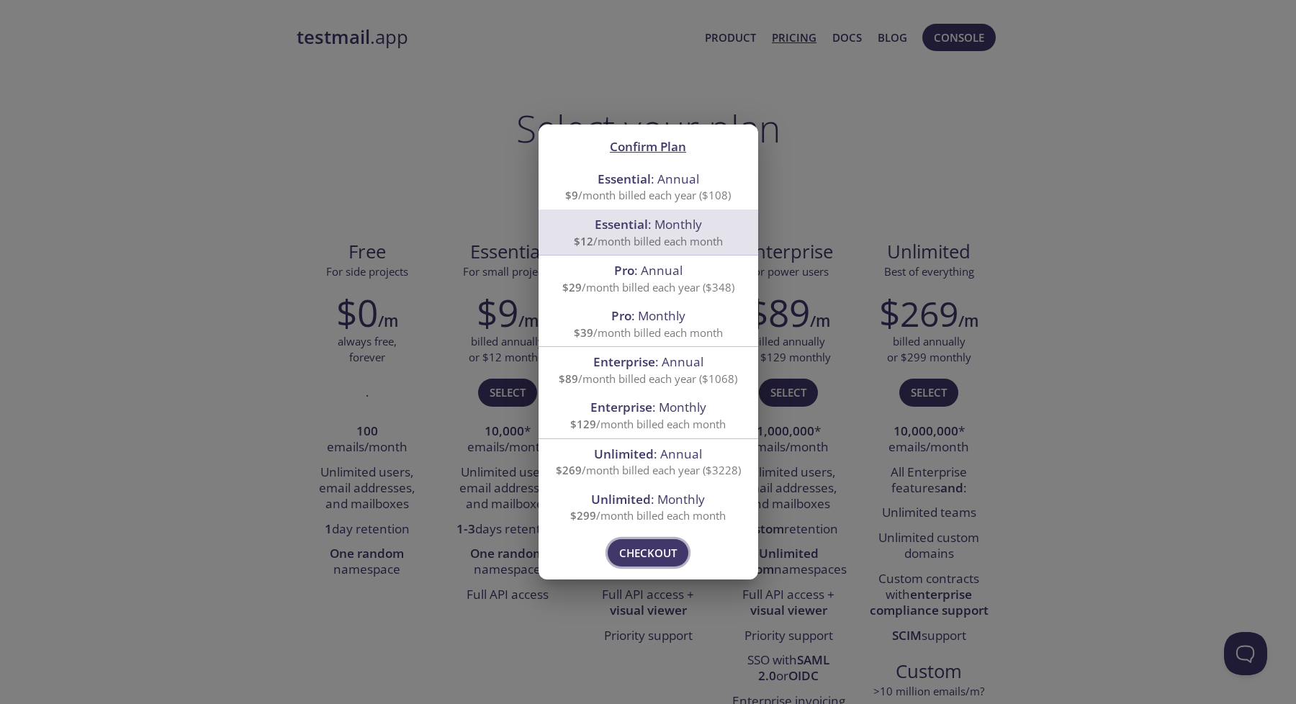
click at [634, 552] on span "Checkout" at bounding box center [648, 553] width 58 height 19
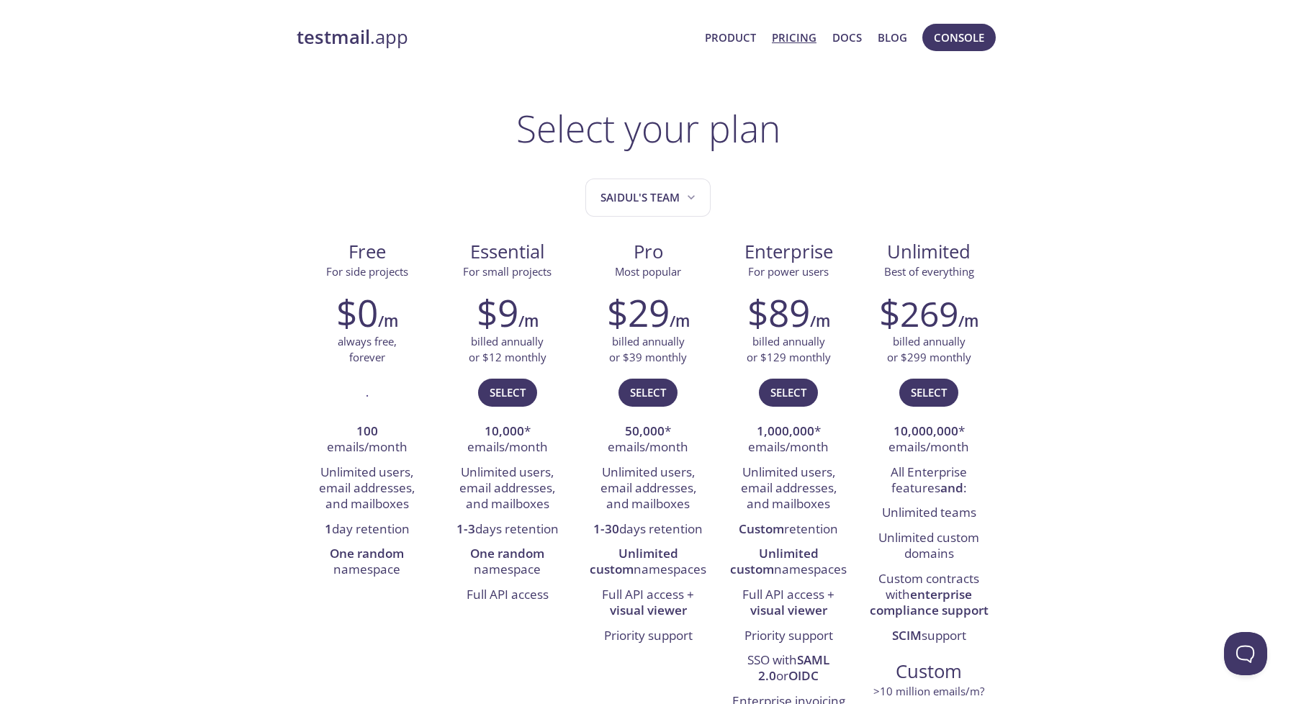
click at [619, 191] on span "Saidul's team" at bounding box center [650, 197] width 98 height 19
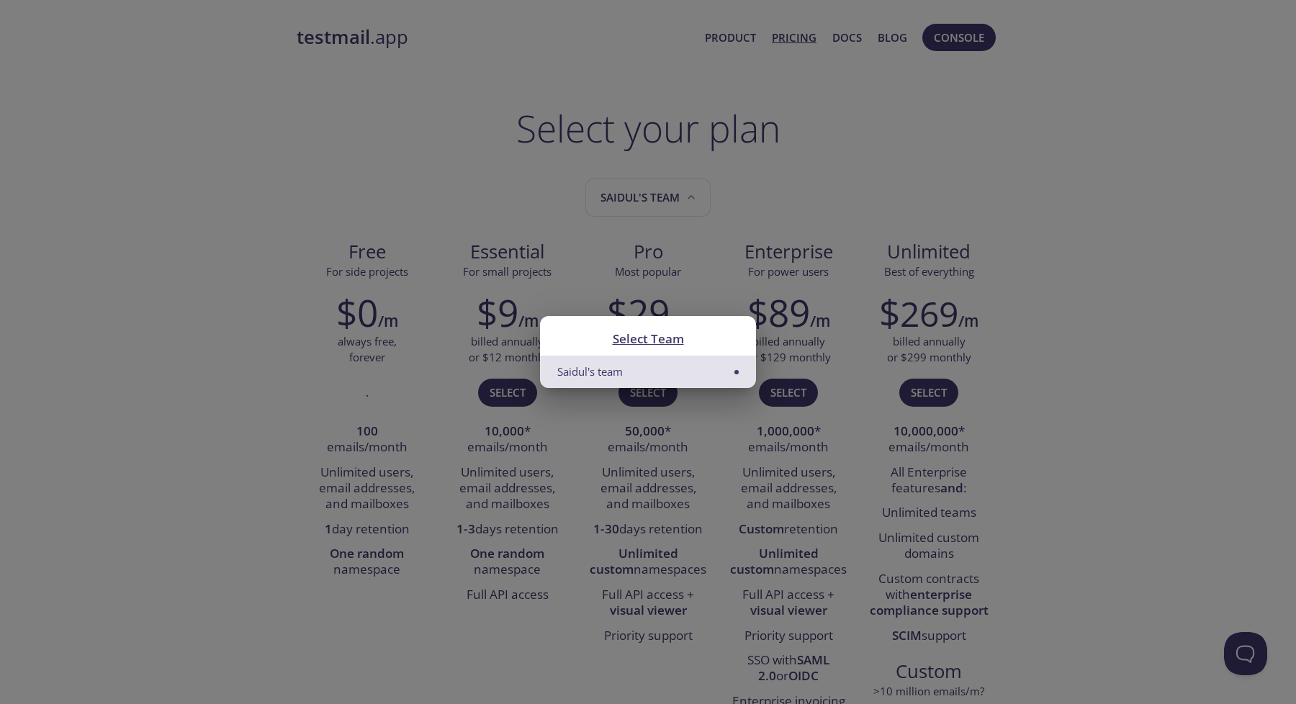
click at [702, 200] on div "Select Team Saidul's team" at bounding box center [648, 352] width 1296 height 704
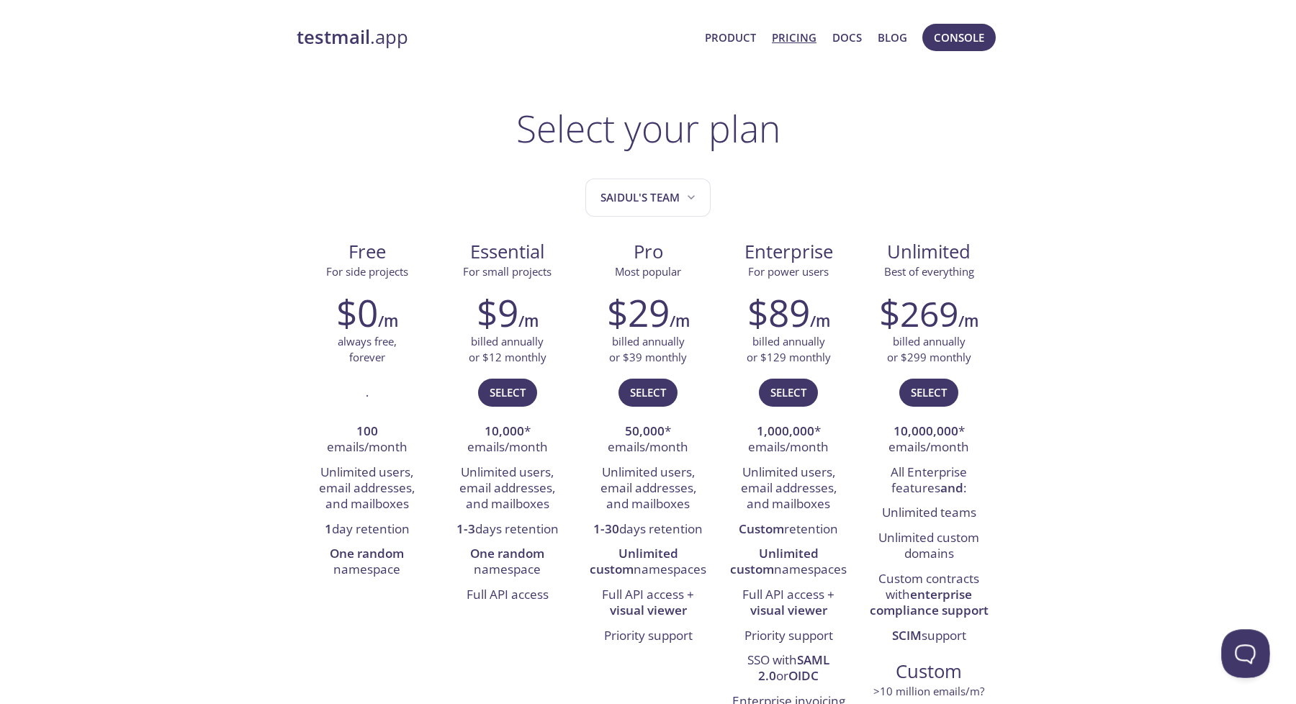
click at [1245, 654] on button "Open Beacon popover" at bounding box center [1243, 651] width 43 height 43
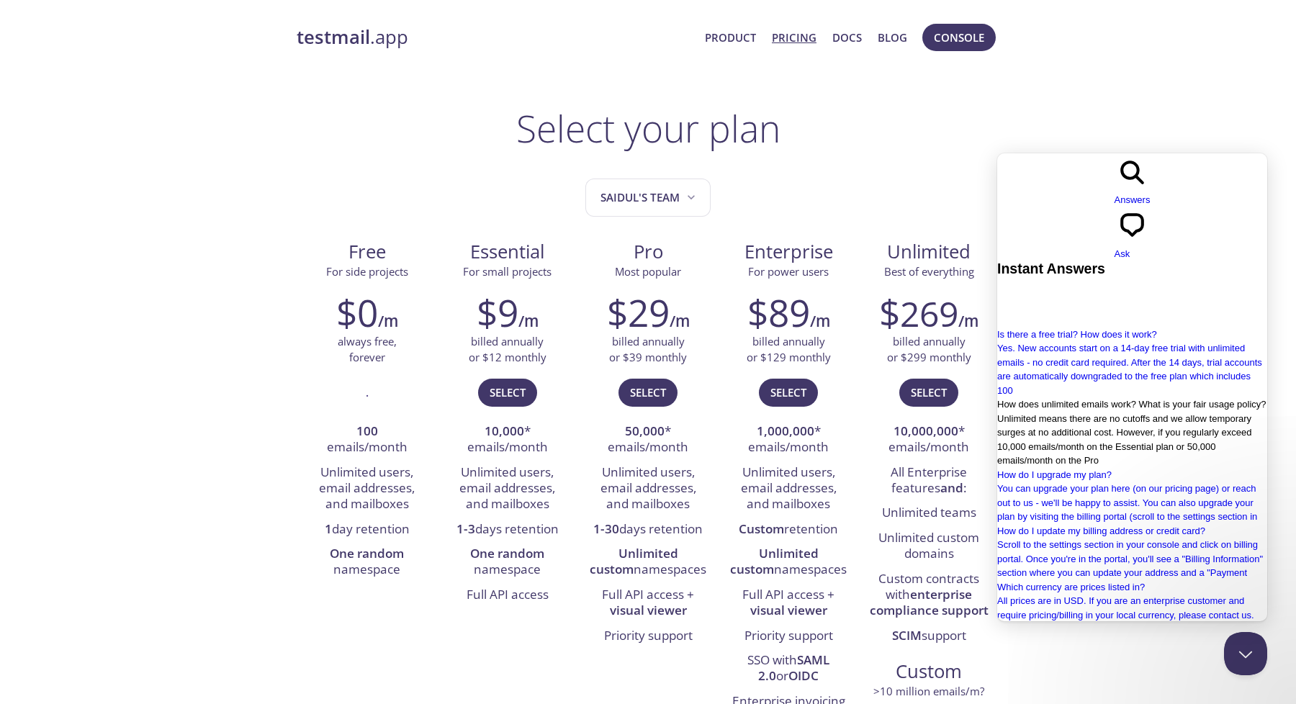
scroll to position [223, 0]
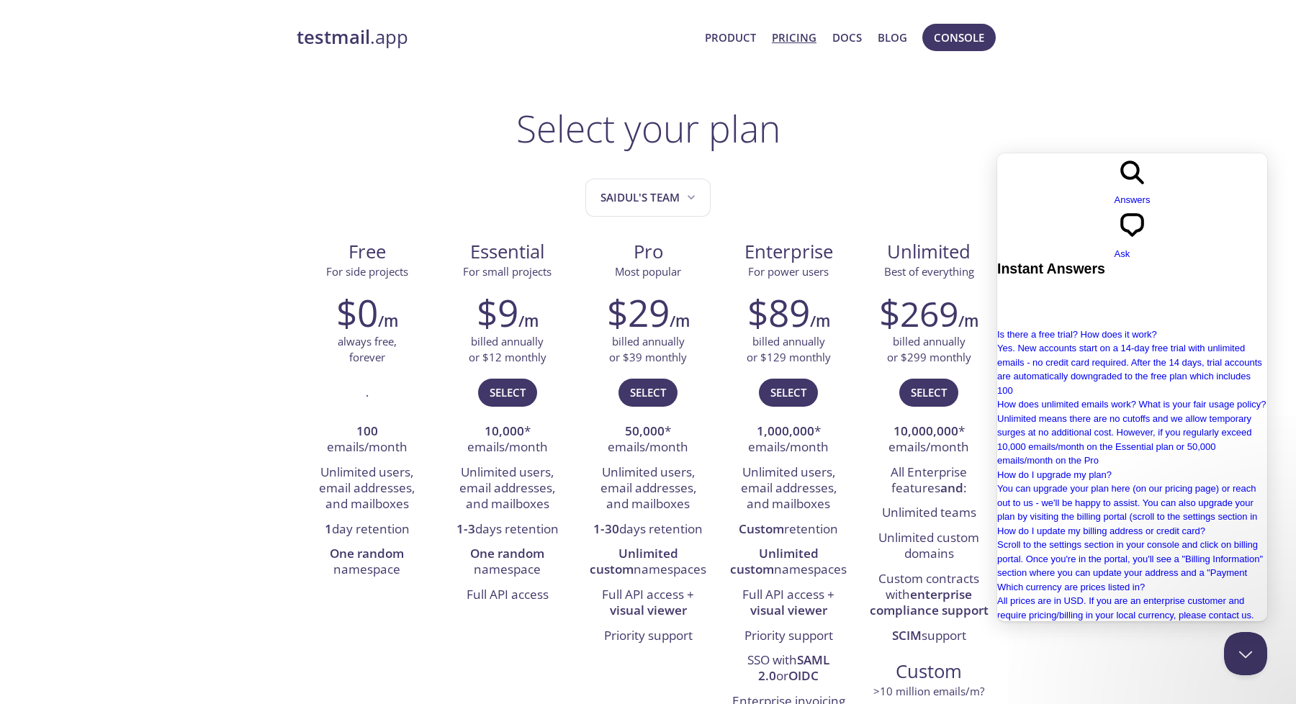
type input "what plan am i in now?"
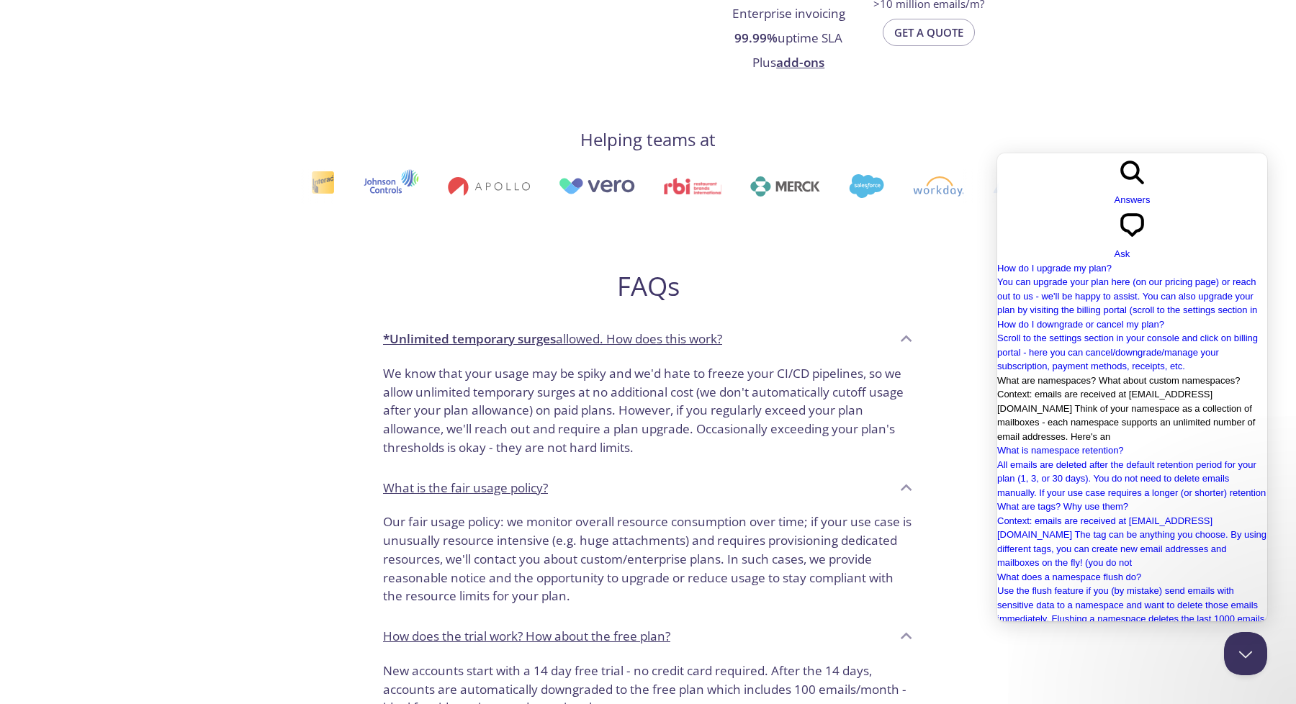
scroll to position [874, 0]
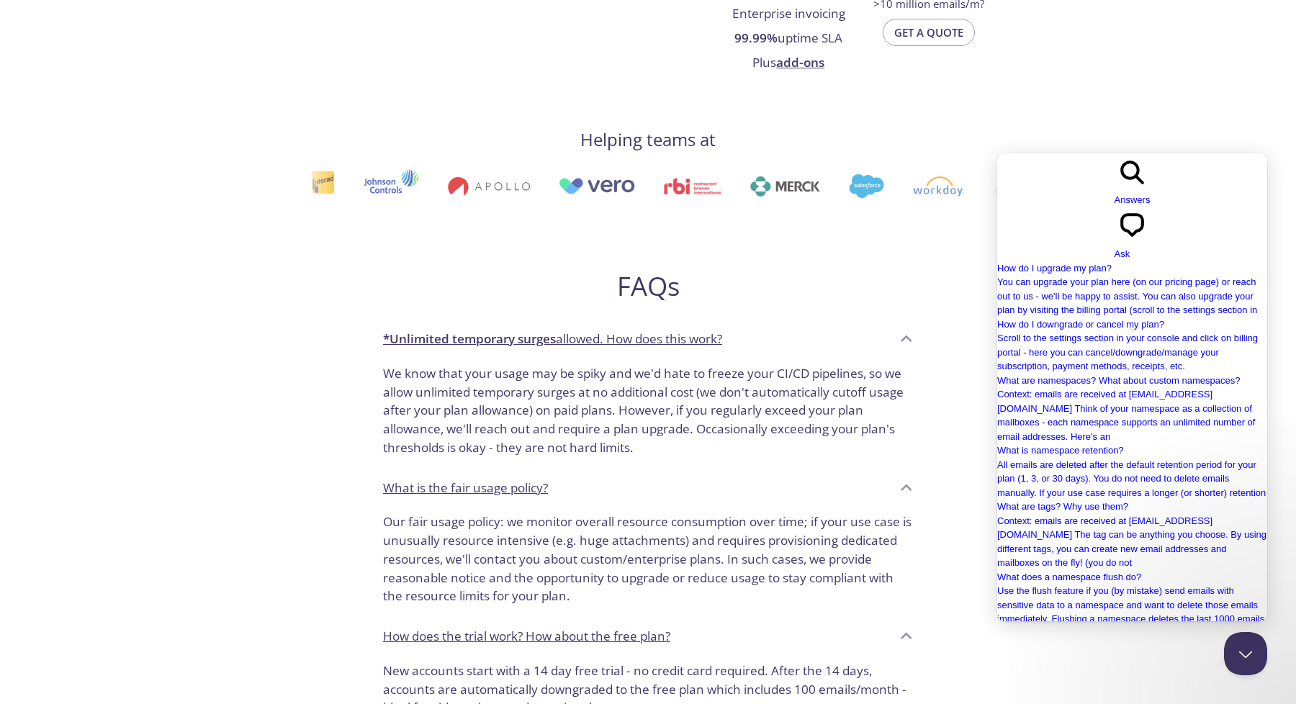
click at [1124, 695] on input "what plan am i in now?" at bounding box center [1061, 704] width 127 height 19
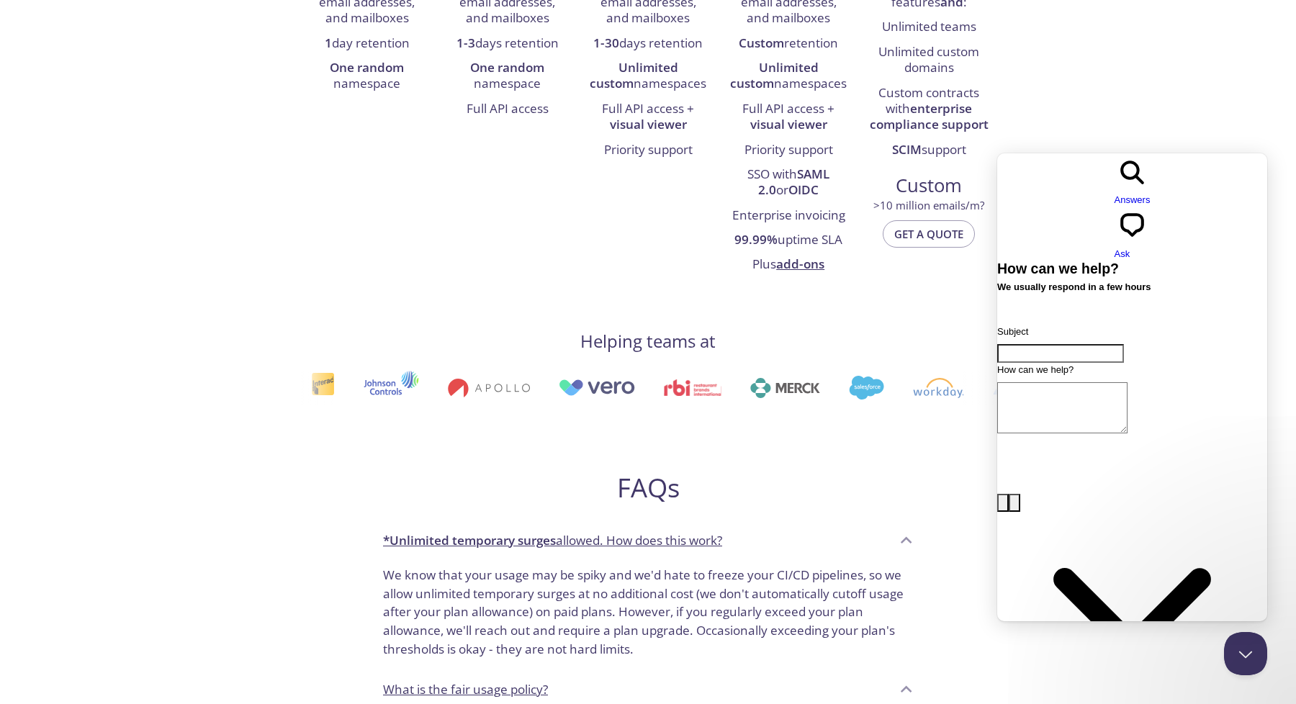
scroll to position [0, 0]
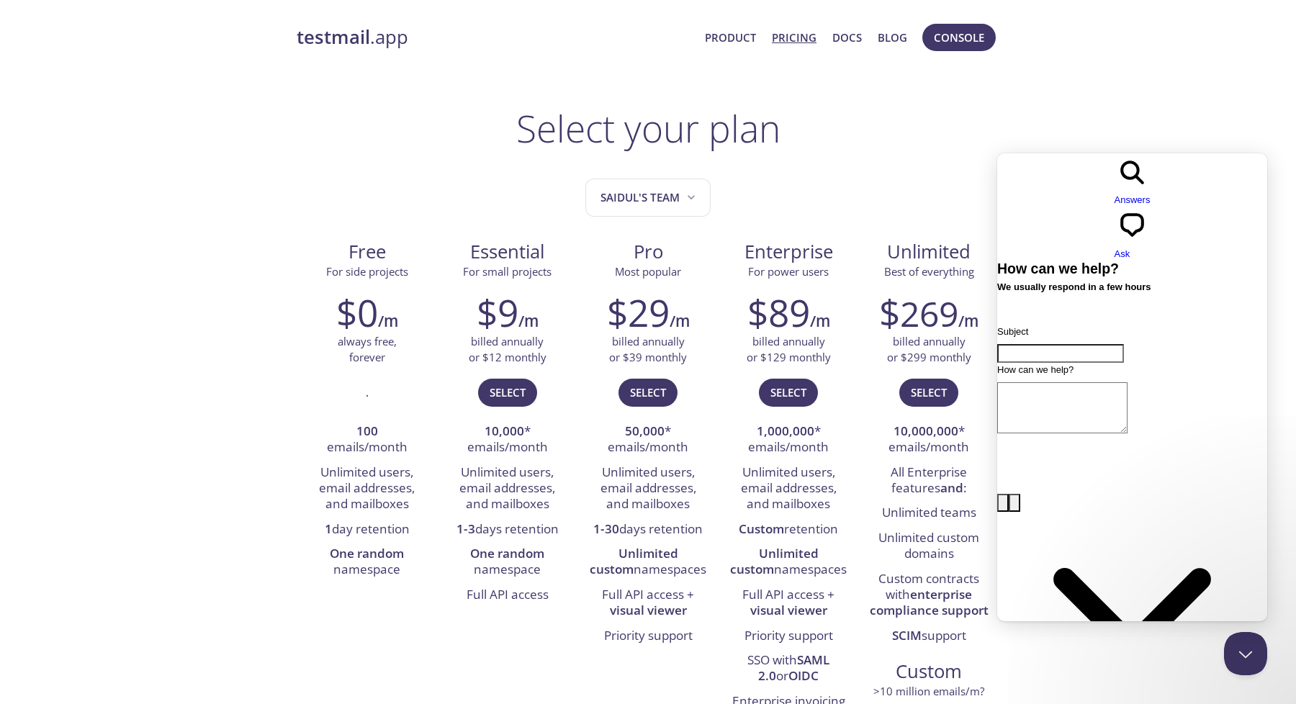
click at [1061, 344] on input "Subject" at bounding box center [1061, 353] width 127 height 19
type input "what is"
type input "I"
type input "My Essentical plan is not active"
paste textarea "My Essentical plan is not active"
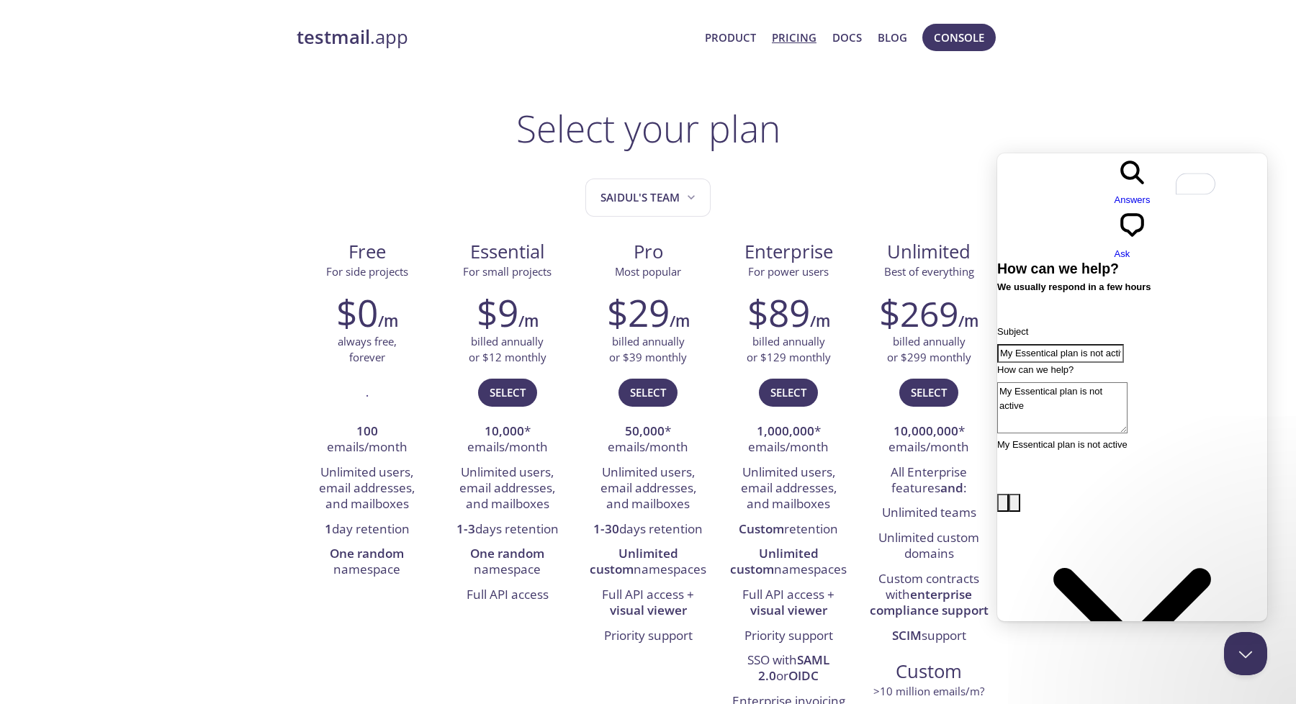
type textarea "My Essentical plan is not active"
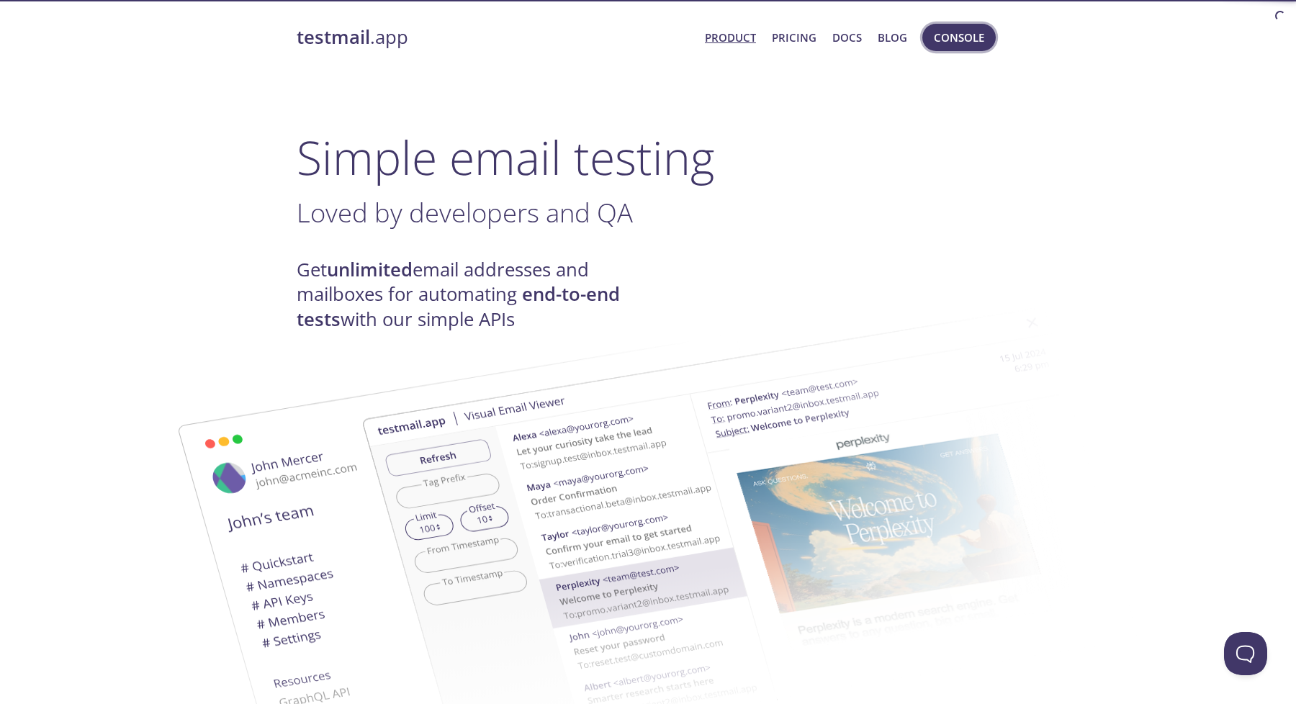
click at [962, 40] on span "Console" at bounding box center [959, 37] width 50 height 19
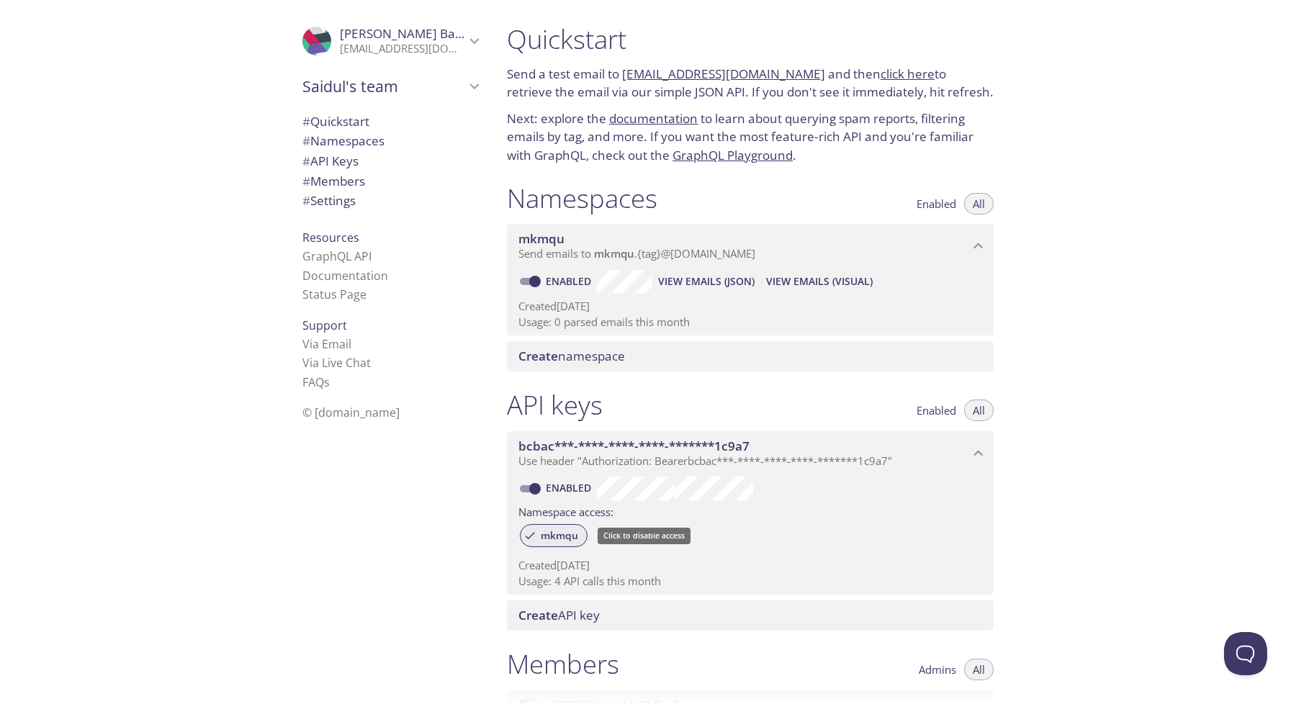
click at [566, 529] on span "mkmqu" at bounding box center [559, 535] width 55 height 13
click at [534, 526] on div "mkmqu" at bounding box center [554, 535] width 68 height 23
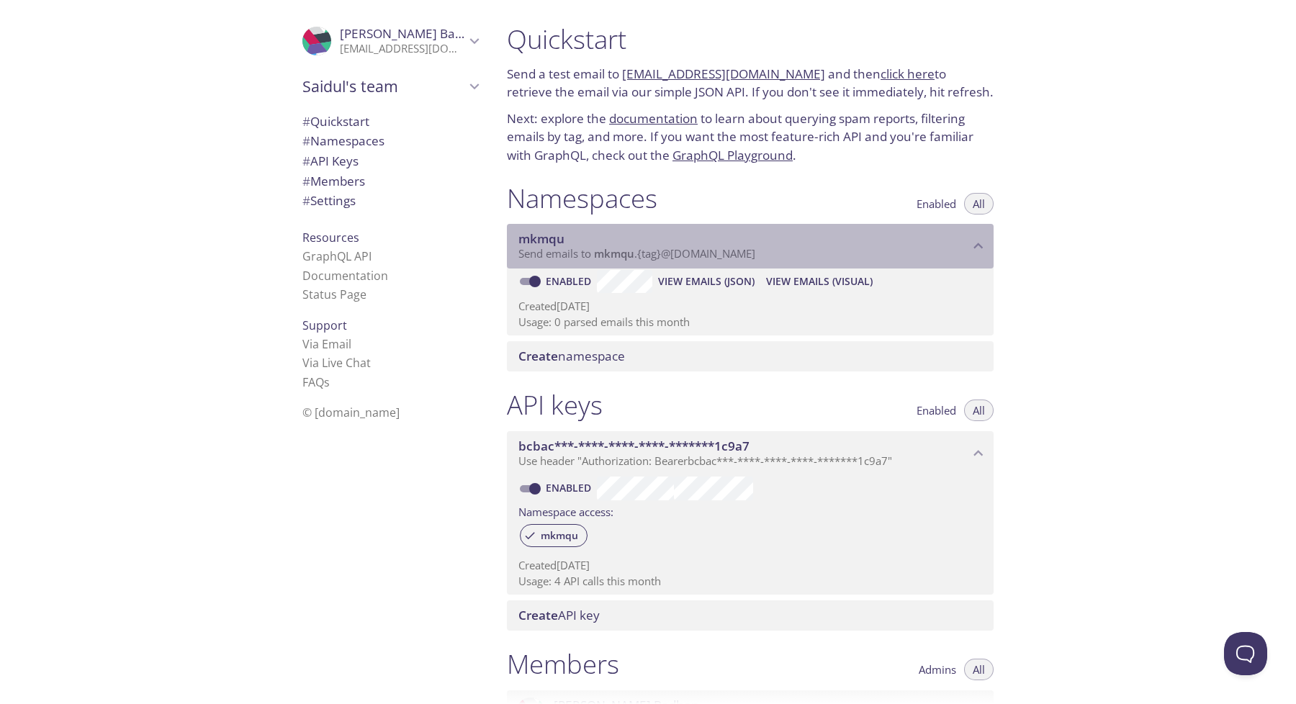
click at [808, 248] on p "Send emails to mkmqu . {tag} @[DOMAIN_NAME]" at bounding box center [744, 254] width 451 height 14
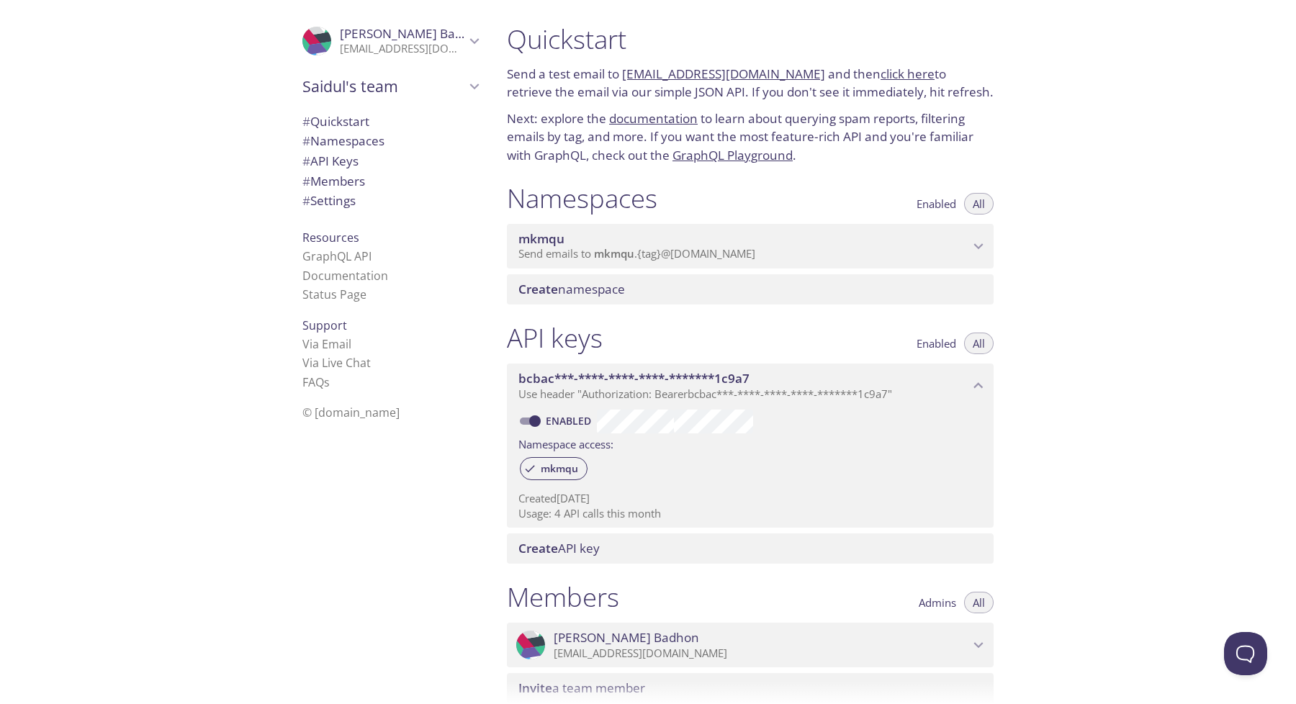
click at [808, 249] on p "Send emails to mkmqu . {tag} @[DOMAIN_NAME]" at bounding box center [744, 254] width 451 height 14
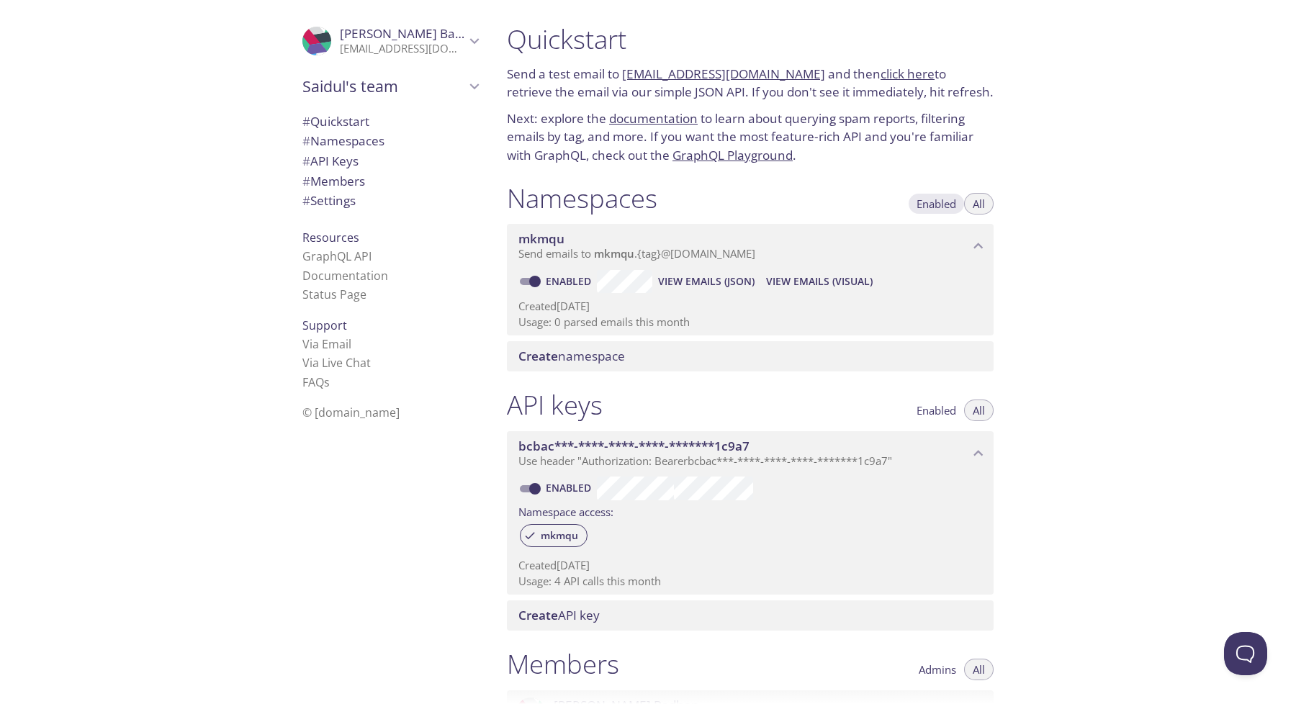
click at [930, 204] on span "Enabled" at bounding box center [937, 204] width 40 height 0
click at [967, 212] on div "Enabled All" at bounding box center [951, 204] width 86 height 22
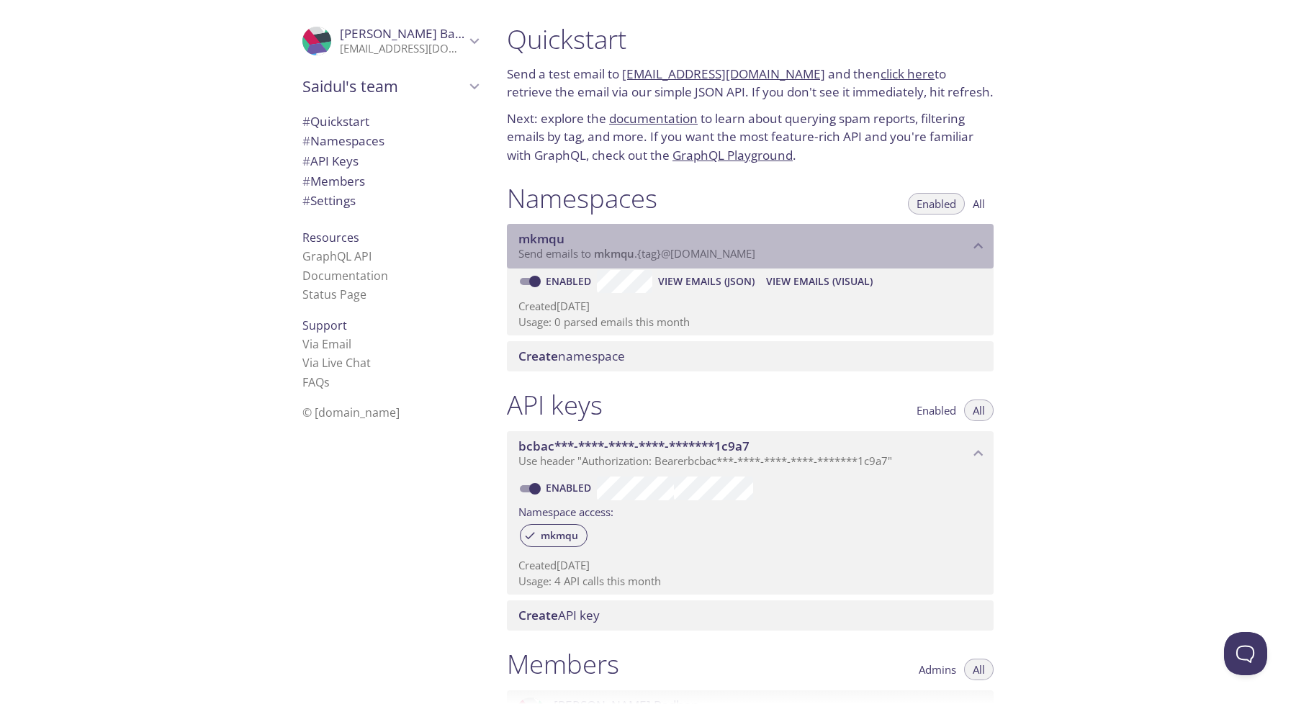
click at [589, 259] on span "Send emails to mkmqu . {tag} @[DOMAIN_NAME]" at bounding box center [637, 253] width 237 height 14
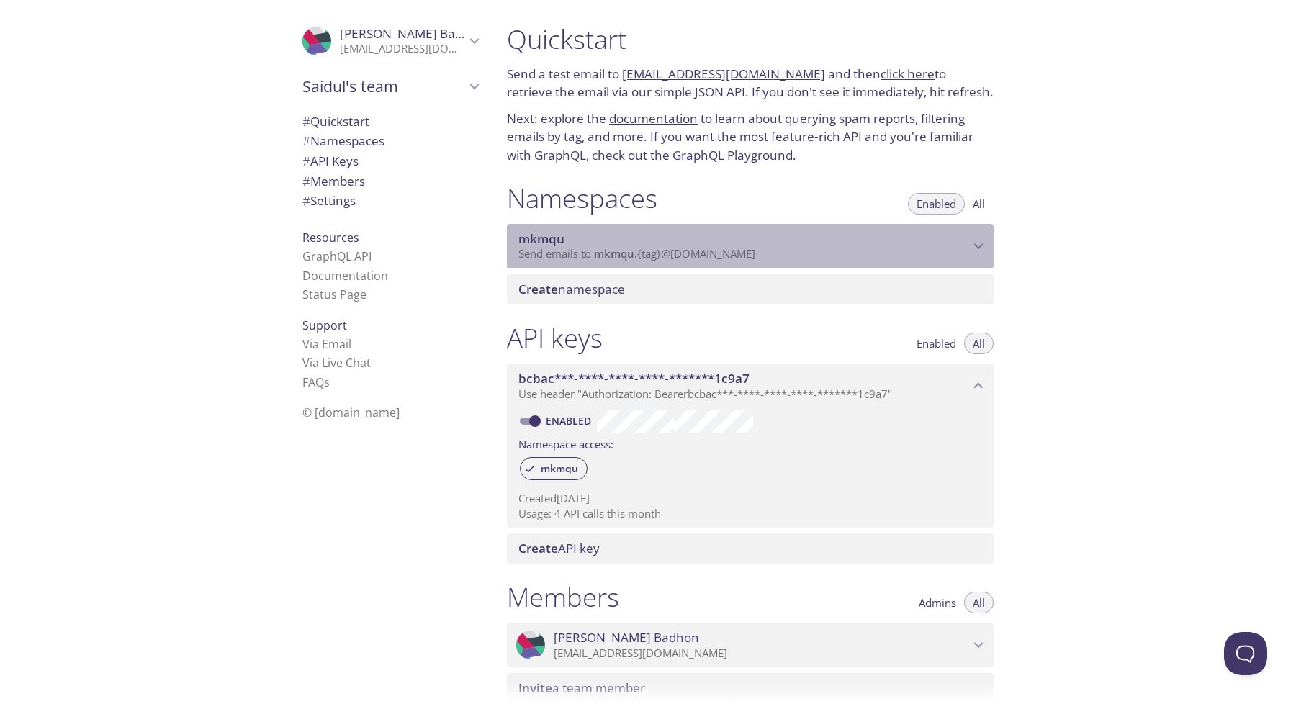
click at [589, 259] on span "Send emails to mkmqu . {tag} @[DOMAIN_NAME]" at bounding box center [637, 253] width 237 height 14
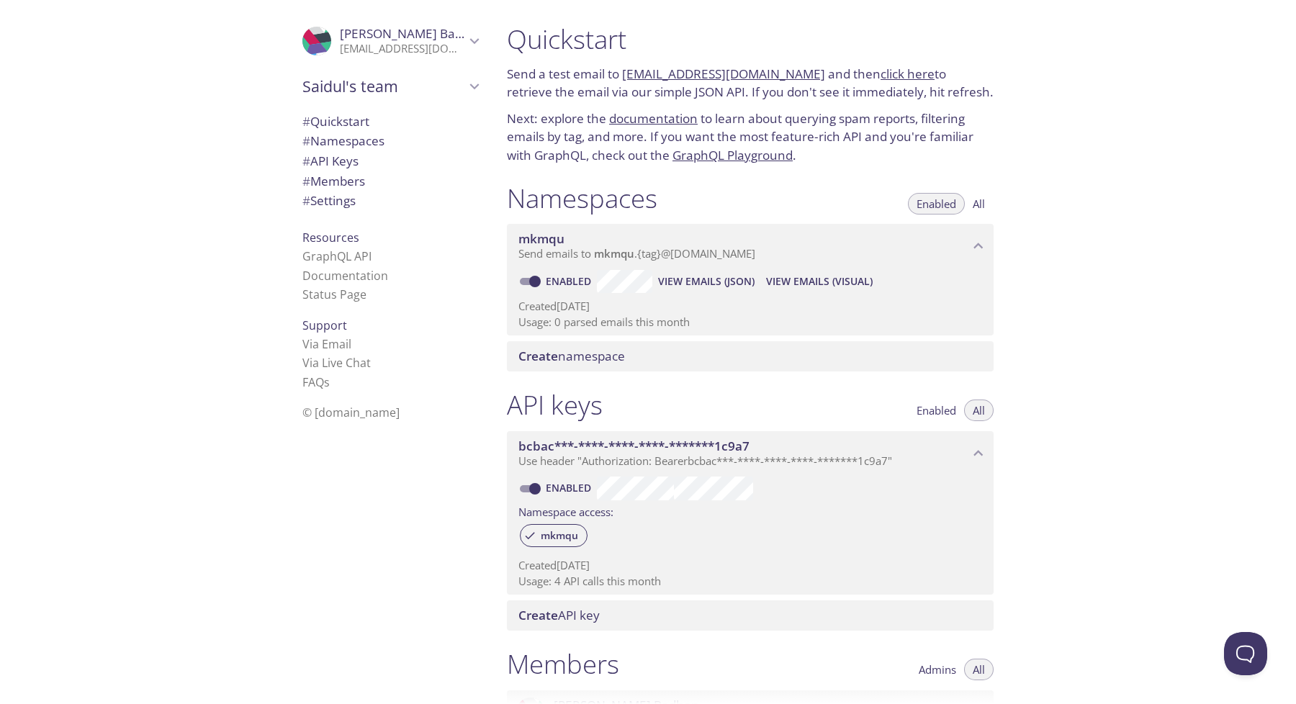
click at [583, 285] on link "Enabled" at bounding box center [570, 281] width 53 height 14
click at [561, 285] on input "Enabled" at bounding box center [535, 281] width 52 height 17
checkbox input "false"
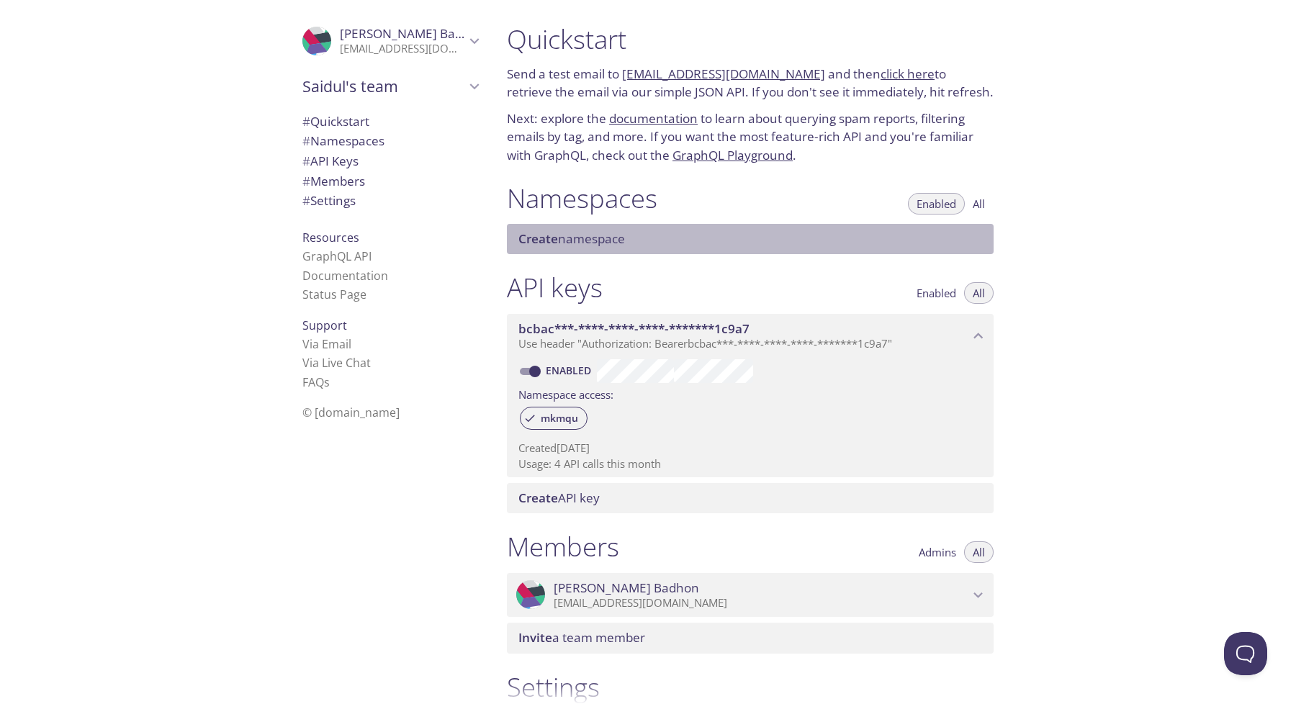
click at [566, 253] on div "Create namespace" at bounding box center [750, 239] width 487 height 30
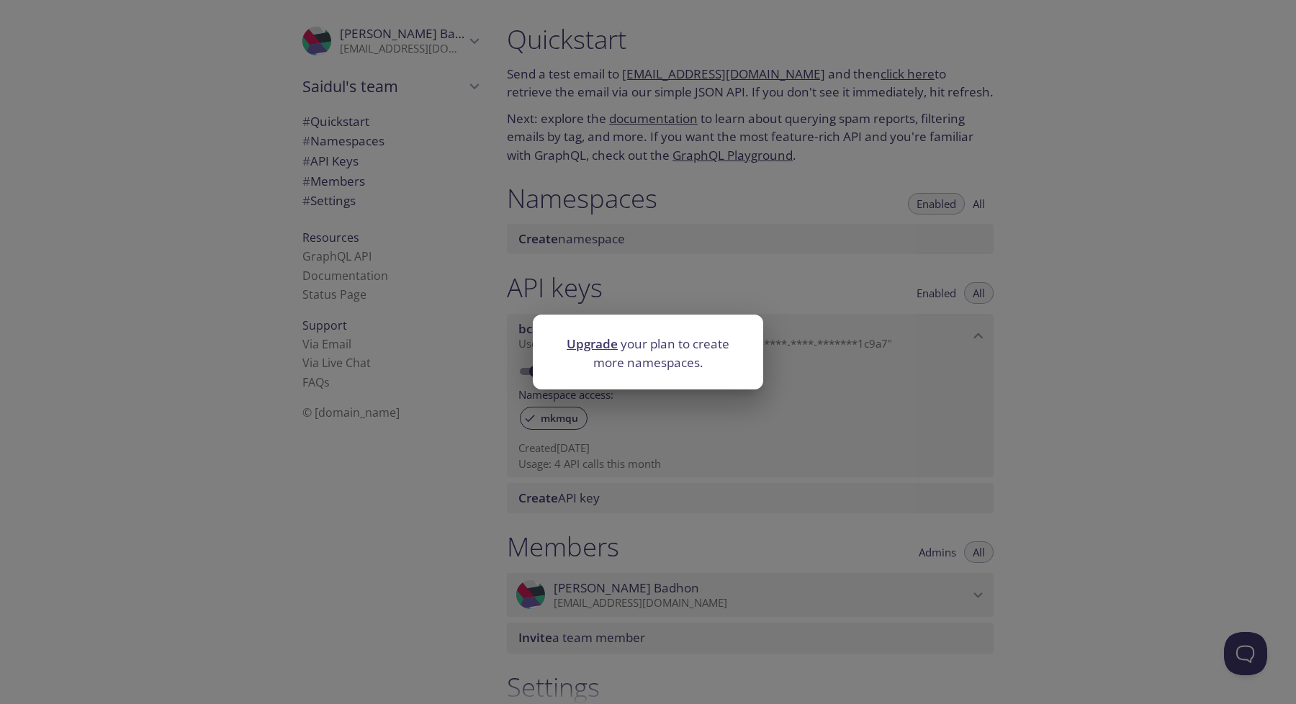
click at [843, 343] on div "Upgrade your plan to create more namespaces." at bounding box center [648, 352] width 1296 height 704
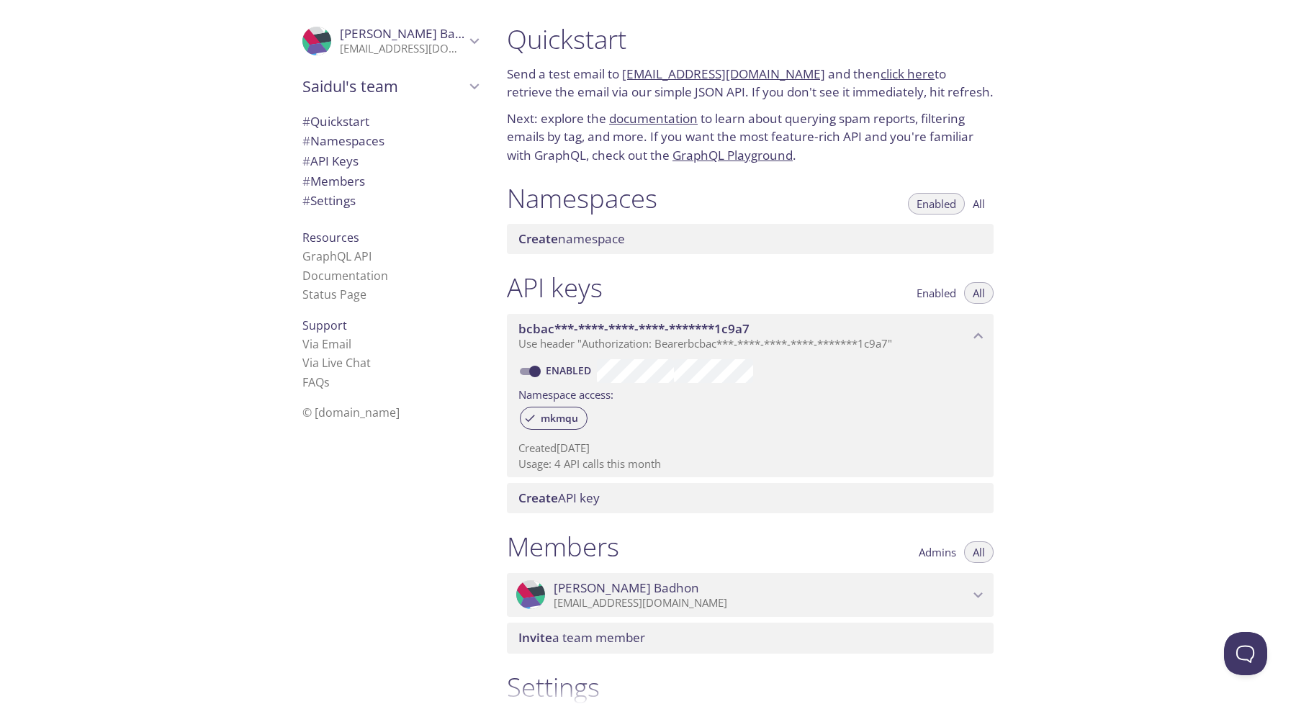
click at [877, 243] on span "Create namespace" at bounding box center [754, 239] width 470 height 16
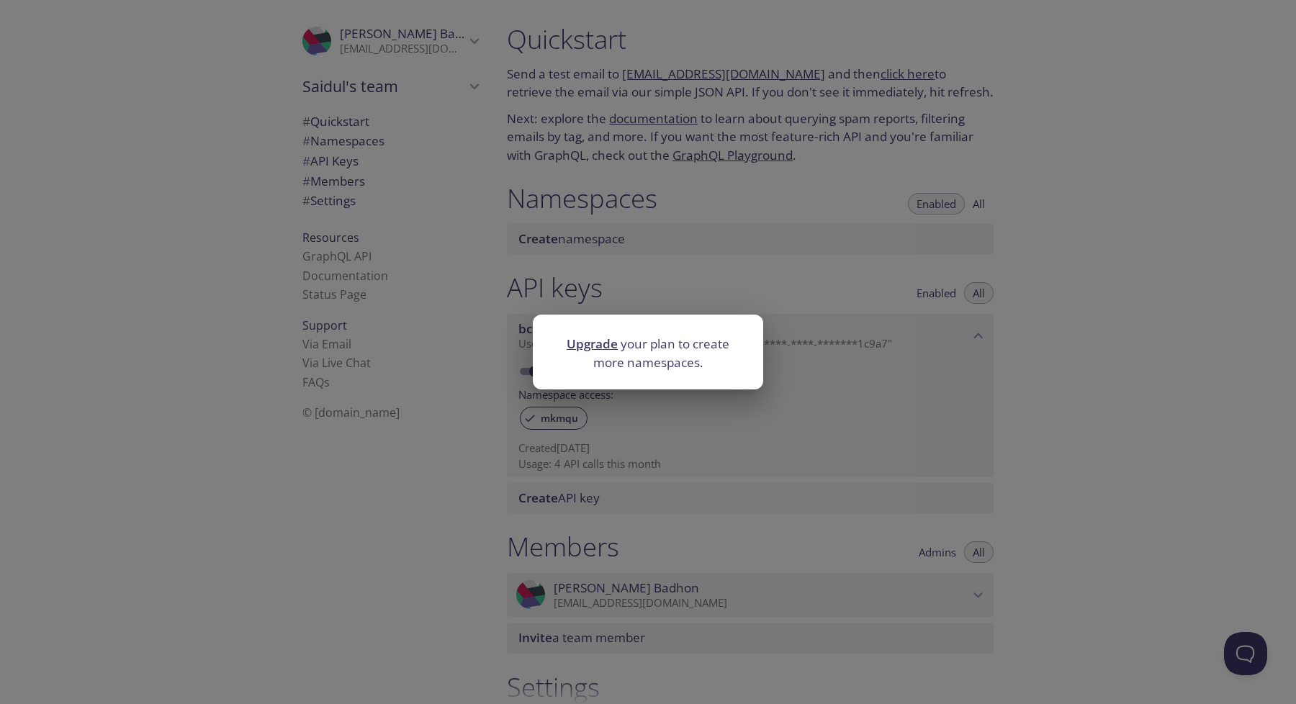
click at [887, 242] on div "Upgrade your plan to create more namespaces." at bounding box center [648, 352] width 1296 height 704
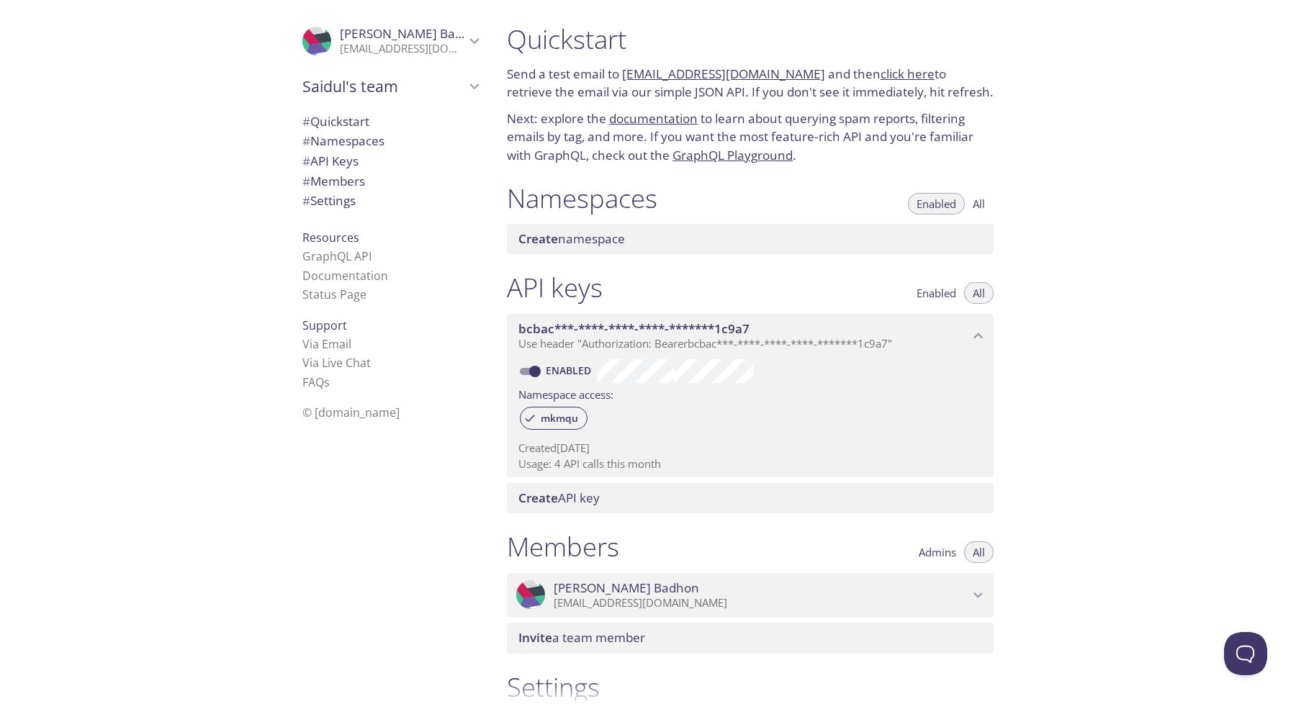
click at [977, 204] on span "All" at bounding box center [979, 204] width 12 height 0
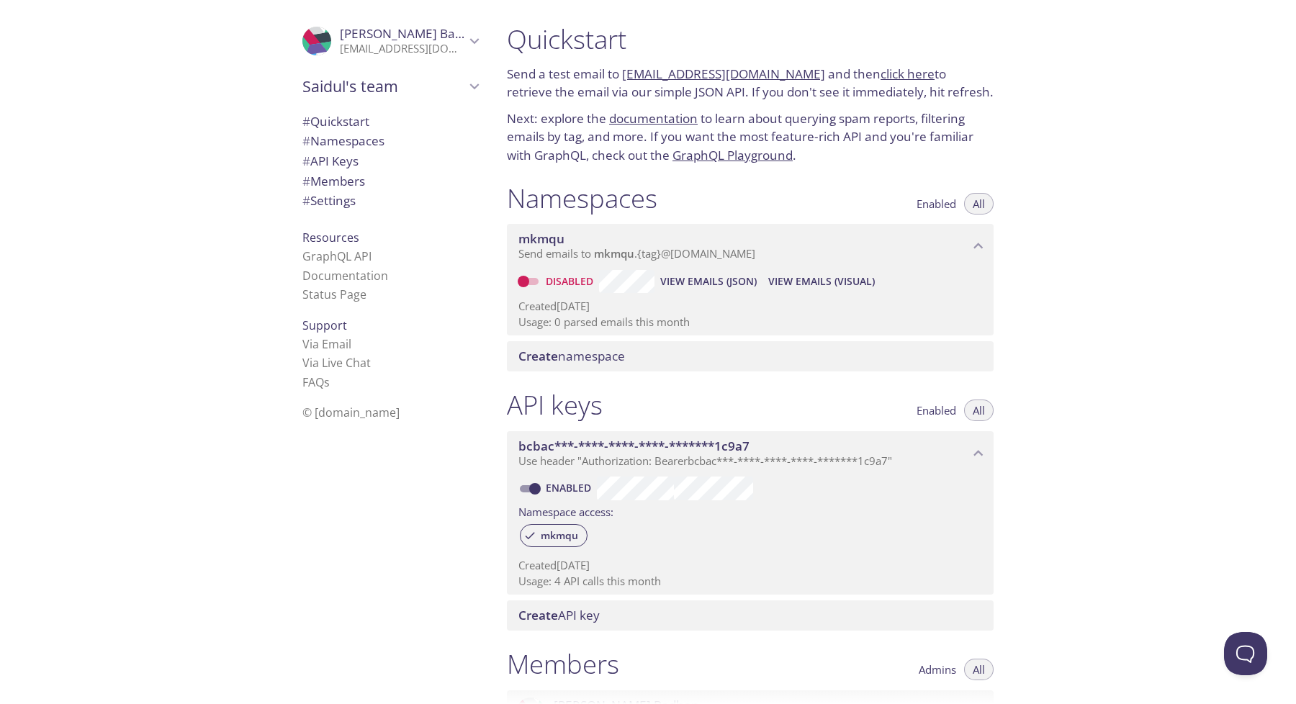
click at [531, 282] on input "Disabled" at bounding box center [524, 281] width 52 height 17
checkbox input "true"
click at [730, 288] on span "View Emails (JSON)" at bounding box center [706, 281] width 97 height 17
click at [790, 297] on div "Created [DATE] Usage: 0 parsed emails this month" at bounding box center [751, 311] width 464 height 37
click at [790, 291] on button "View Emails (Visual)" at bounding box center [820, 281] width 118 height 23
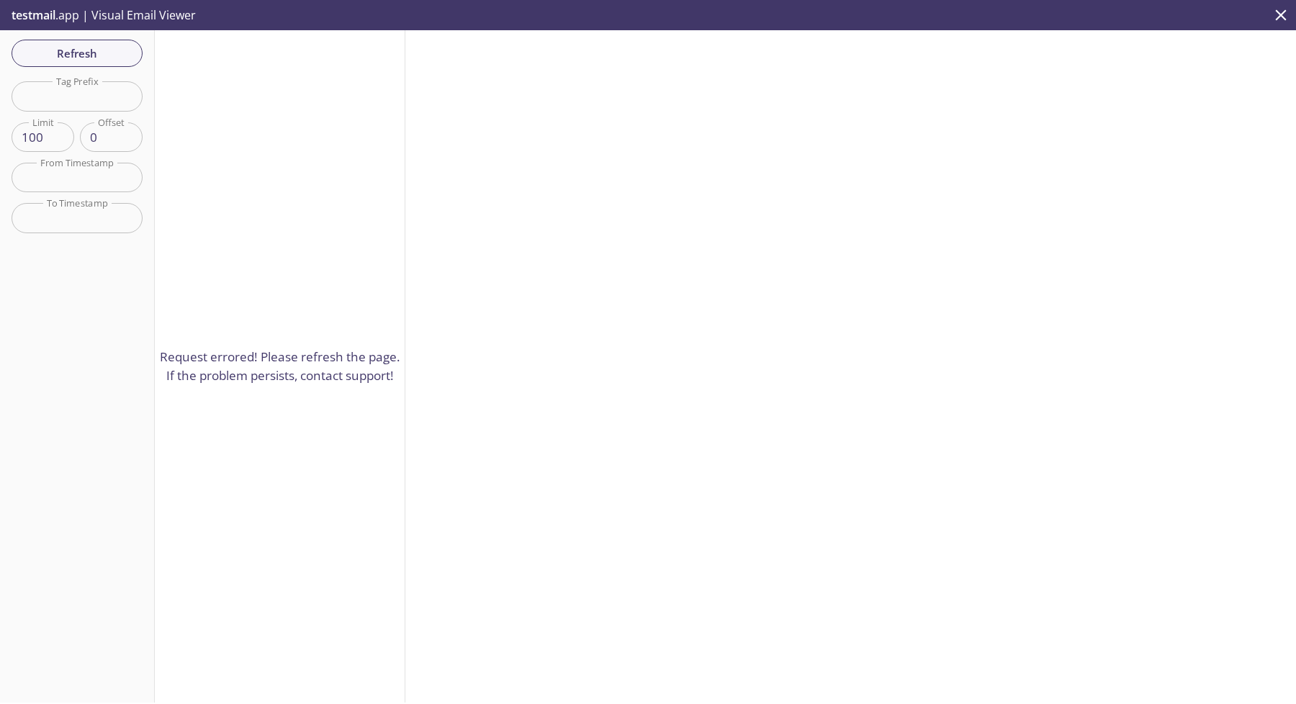
click at [1281, 18] on icon "close" at bounding box center [1281, 15] width 19 height 19
